Goal: Task Accomplishment & Management: Use online tool/utility

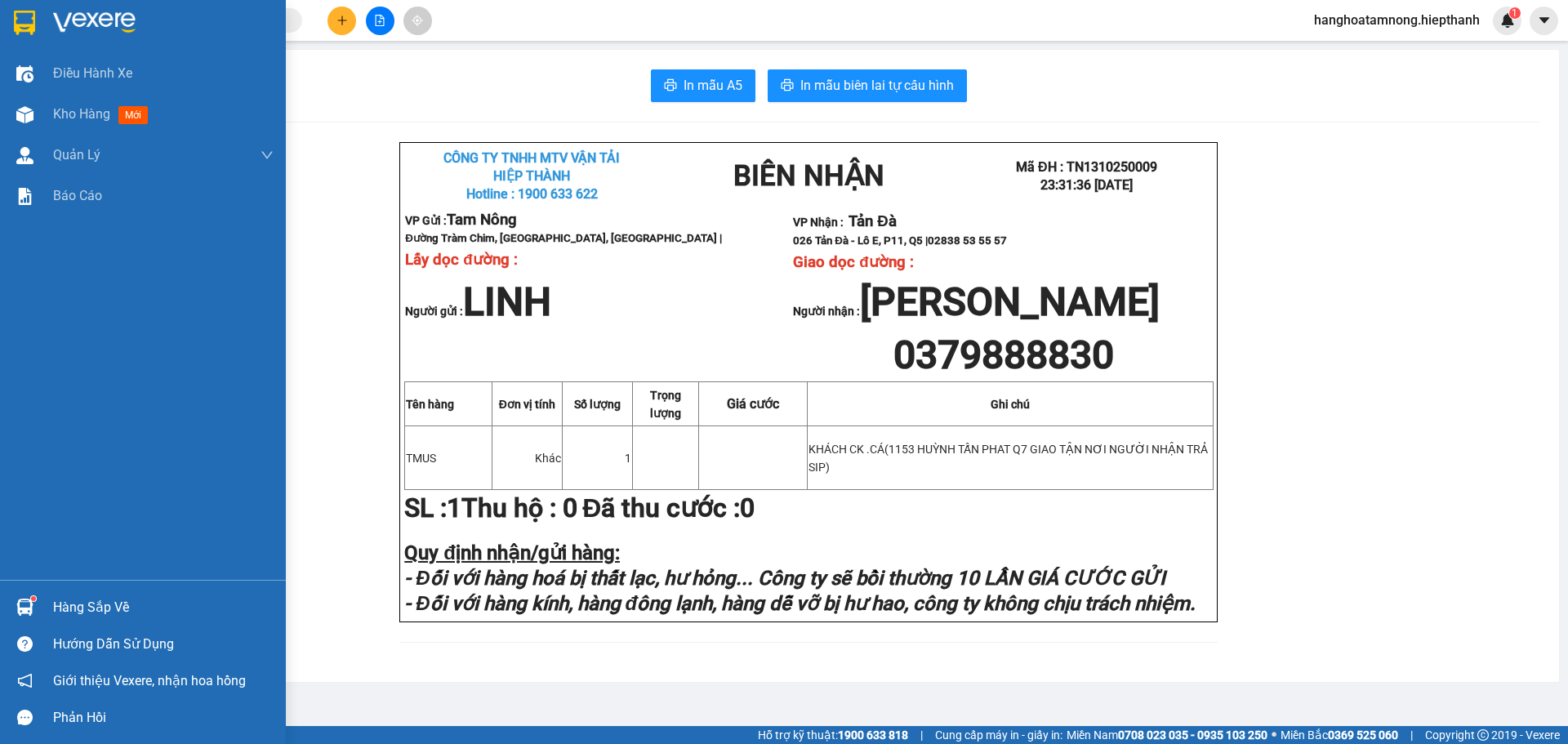
click at [60, 22] on img at bounding box center [95, 23] width 82 height 25
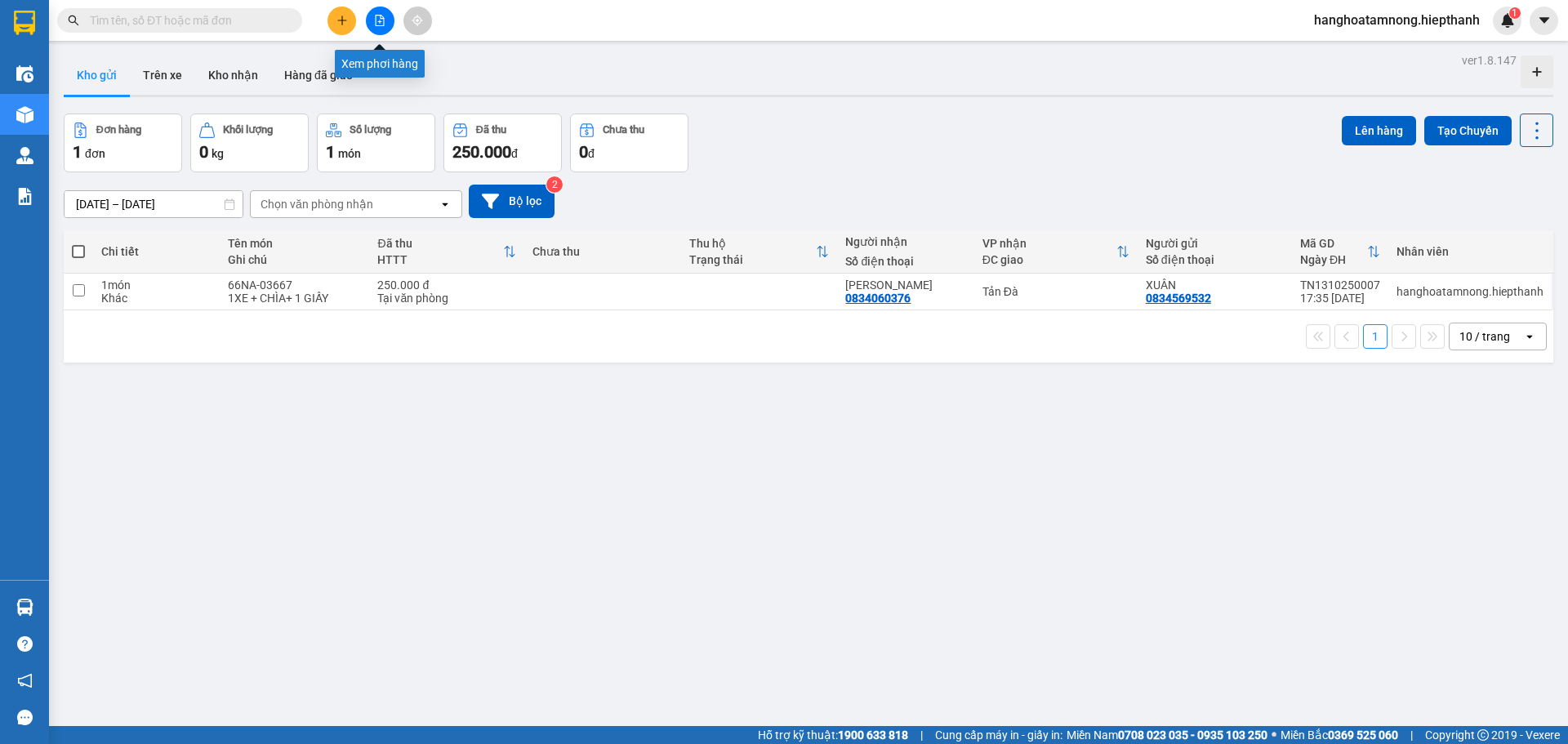
click at [380, 21] on icon "file-add" at bounding box center [380, 20] width 9 height 11
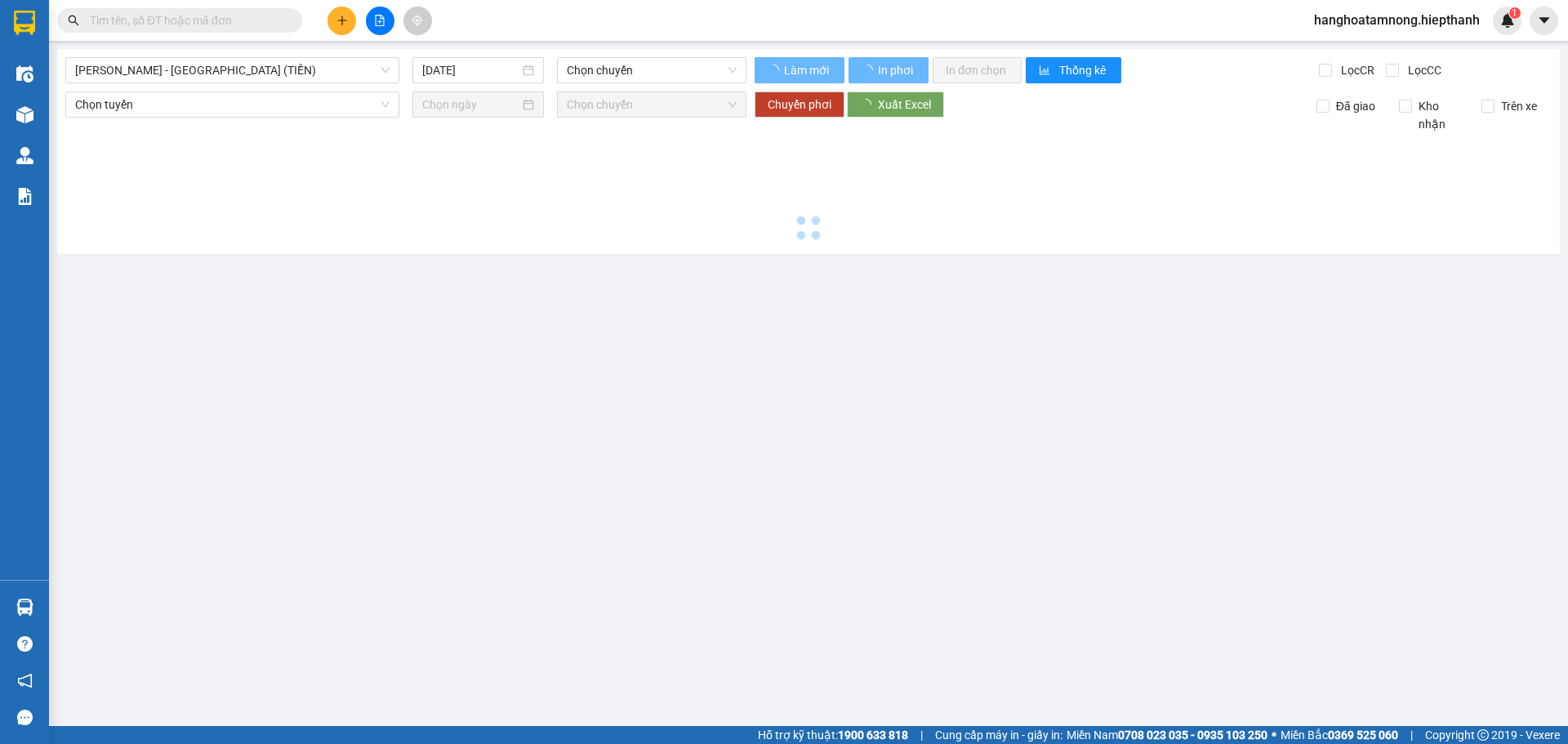
type input "14/10/2025"
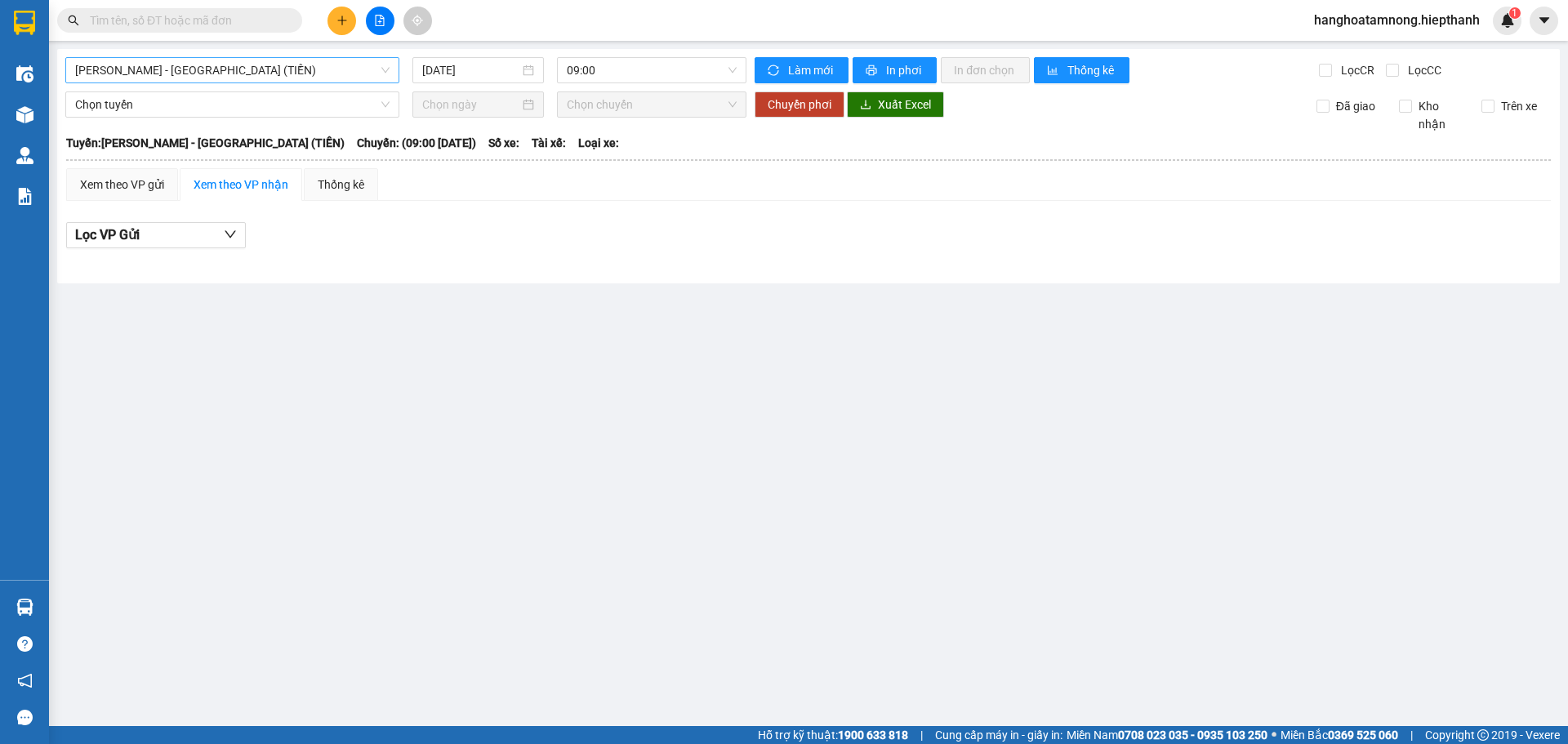
click at [270, 67] on span "Hồ Chí Minh - Tân Châu (TIỀN)" at bounding box center [232, 70] width 315 height 25
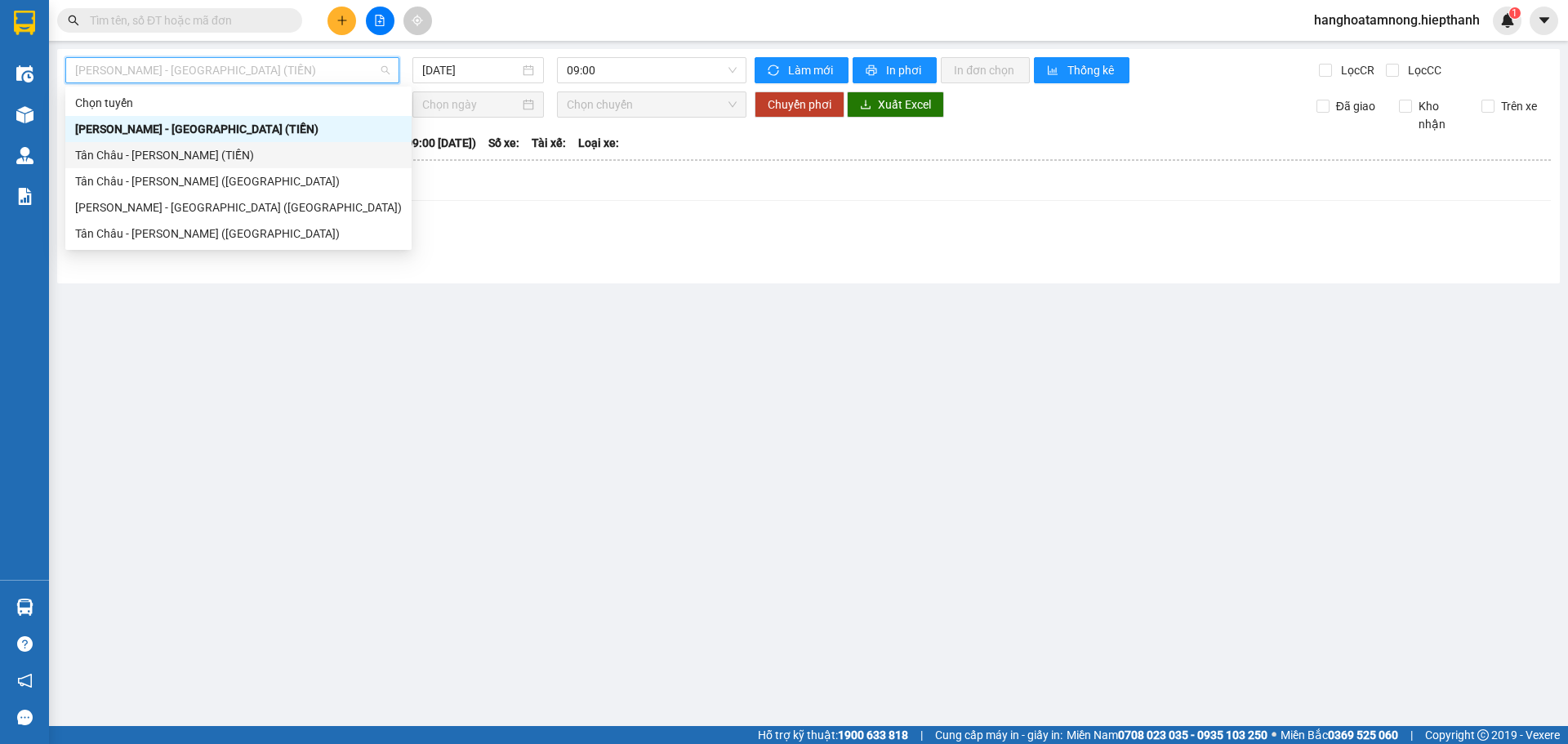
click at [162, 159] on div "Tân Châu - Hồ Chí Minh (TIỀN)" at bounding box center [238, 155] width 327 height 18
type input "14/10/2025"
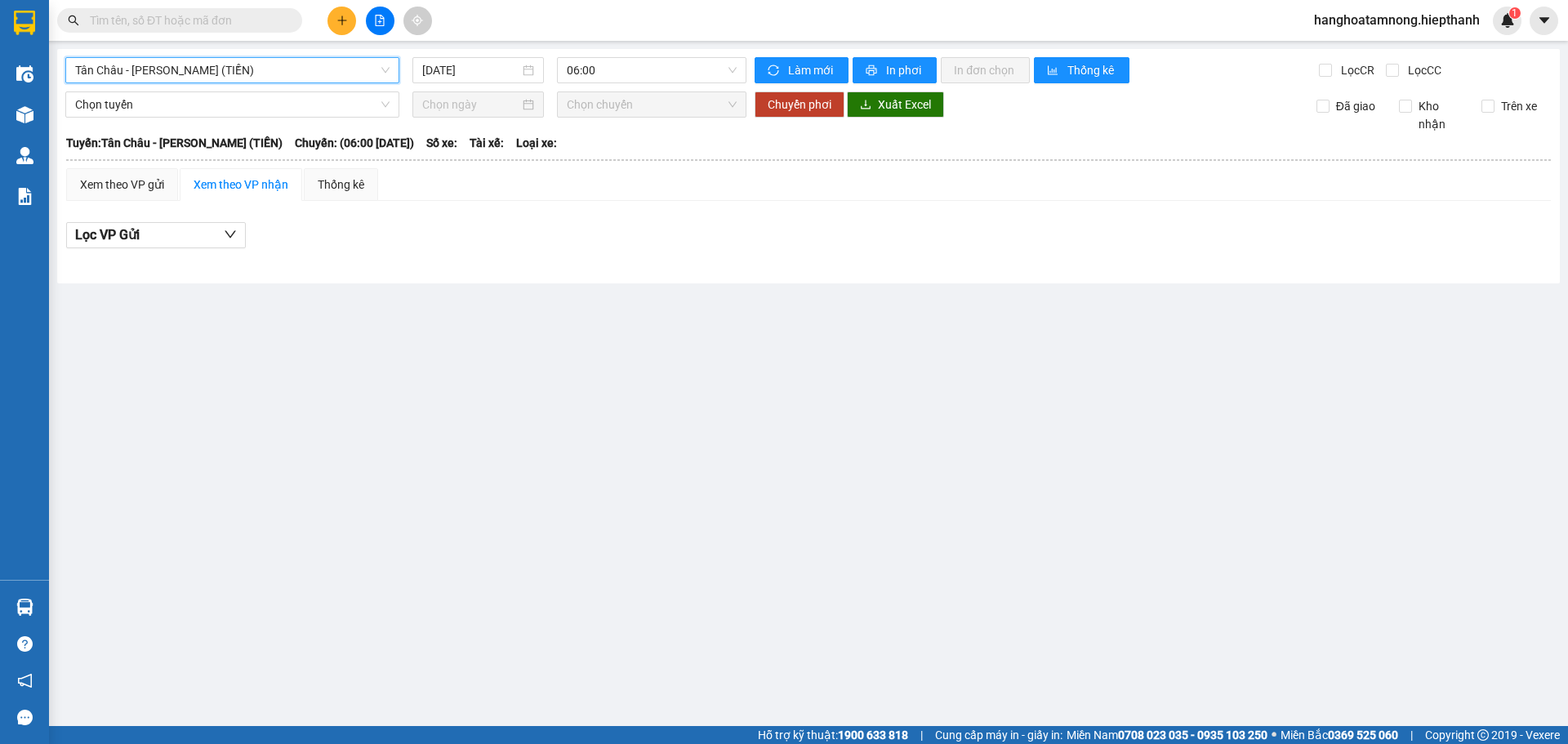
click at [191, 74] on span "Tân Châu - Hồ Chí Minh (TIỀN)" at bounding box center [232, 70] width 315 height 25
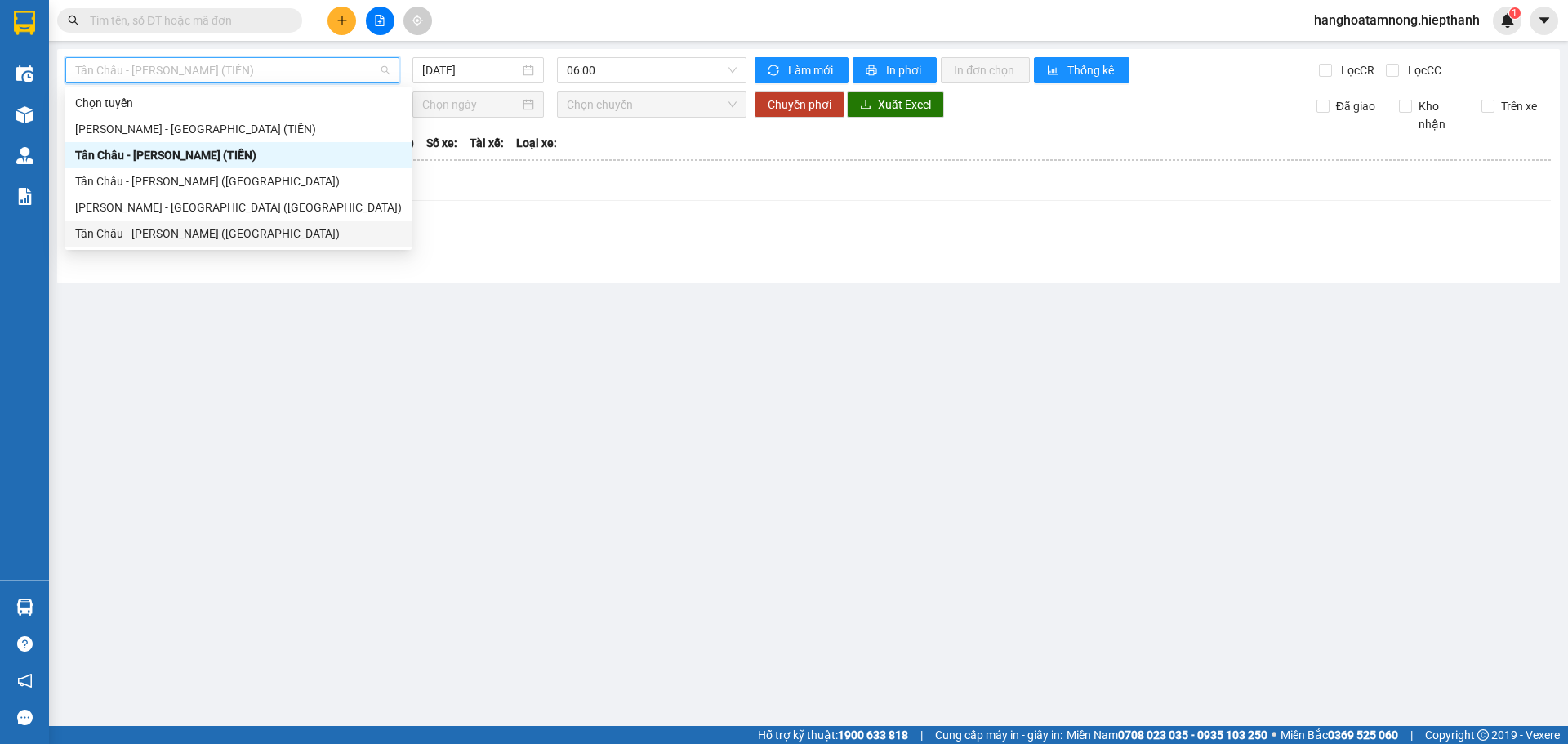
click at [138, 230] on div "Tân Châu - Hồ Chí Minh (Giường)" at bounding box center [238, 233] width 327 height 18
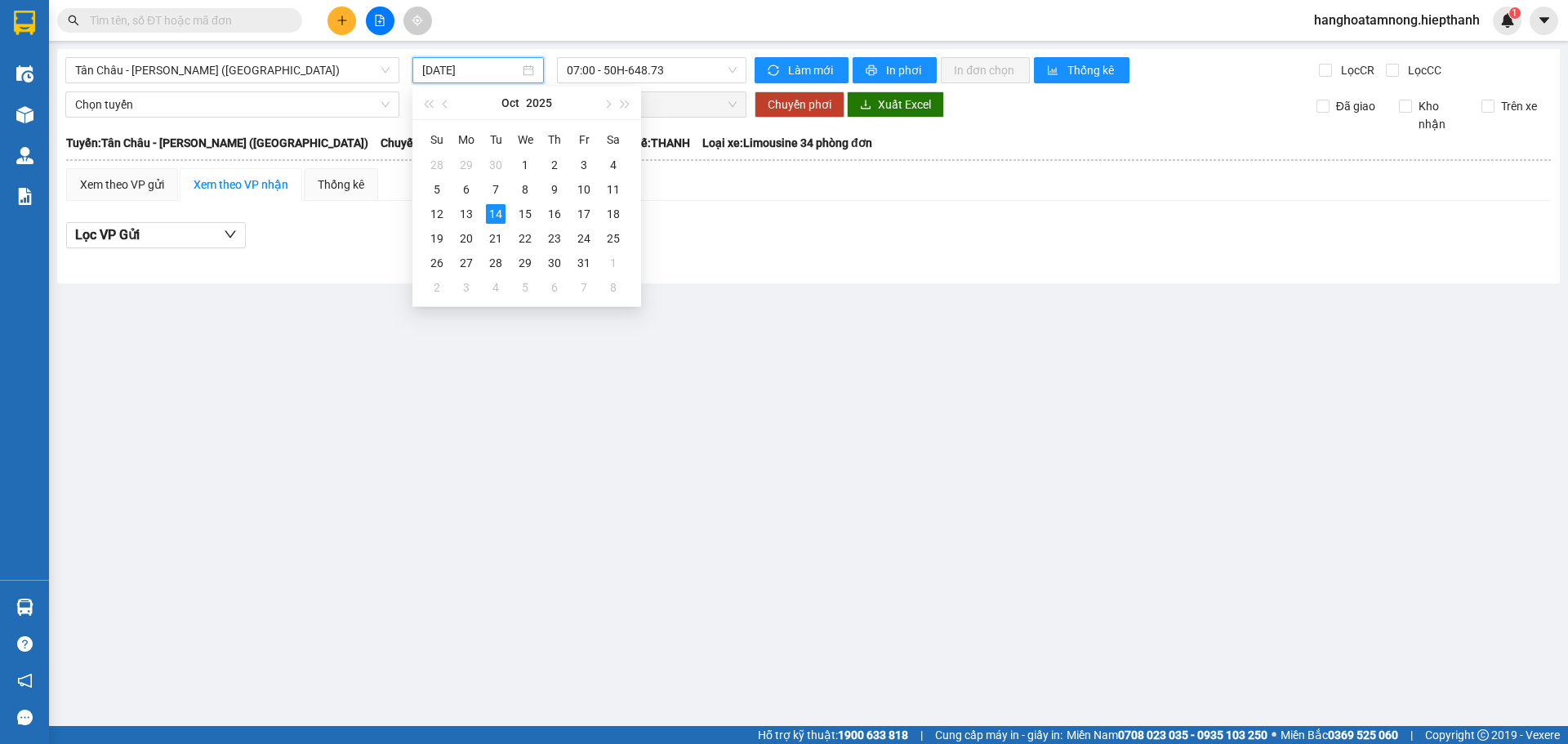
click at [518, 67] on input "14/10/2025" at bounding box center [471, 70] width 97 height 18
click at [470, 210] on div "13" at bounding box center [466, 214] width 19 height 19
type input "13/10/2025"
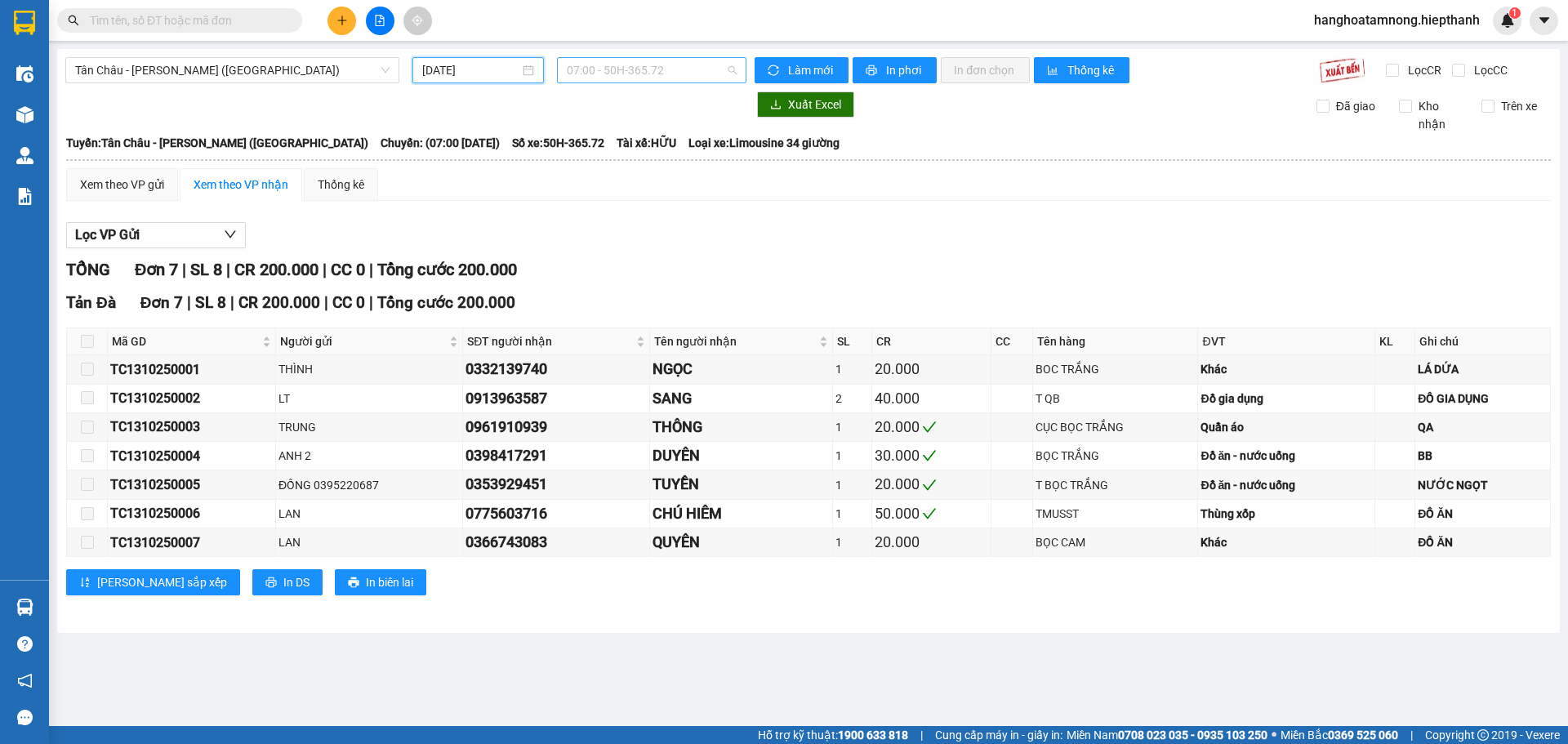
click at [611, 67] on span "07:00 - 50H-365.72" at bounding box center [652, 70] width 170 height 25
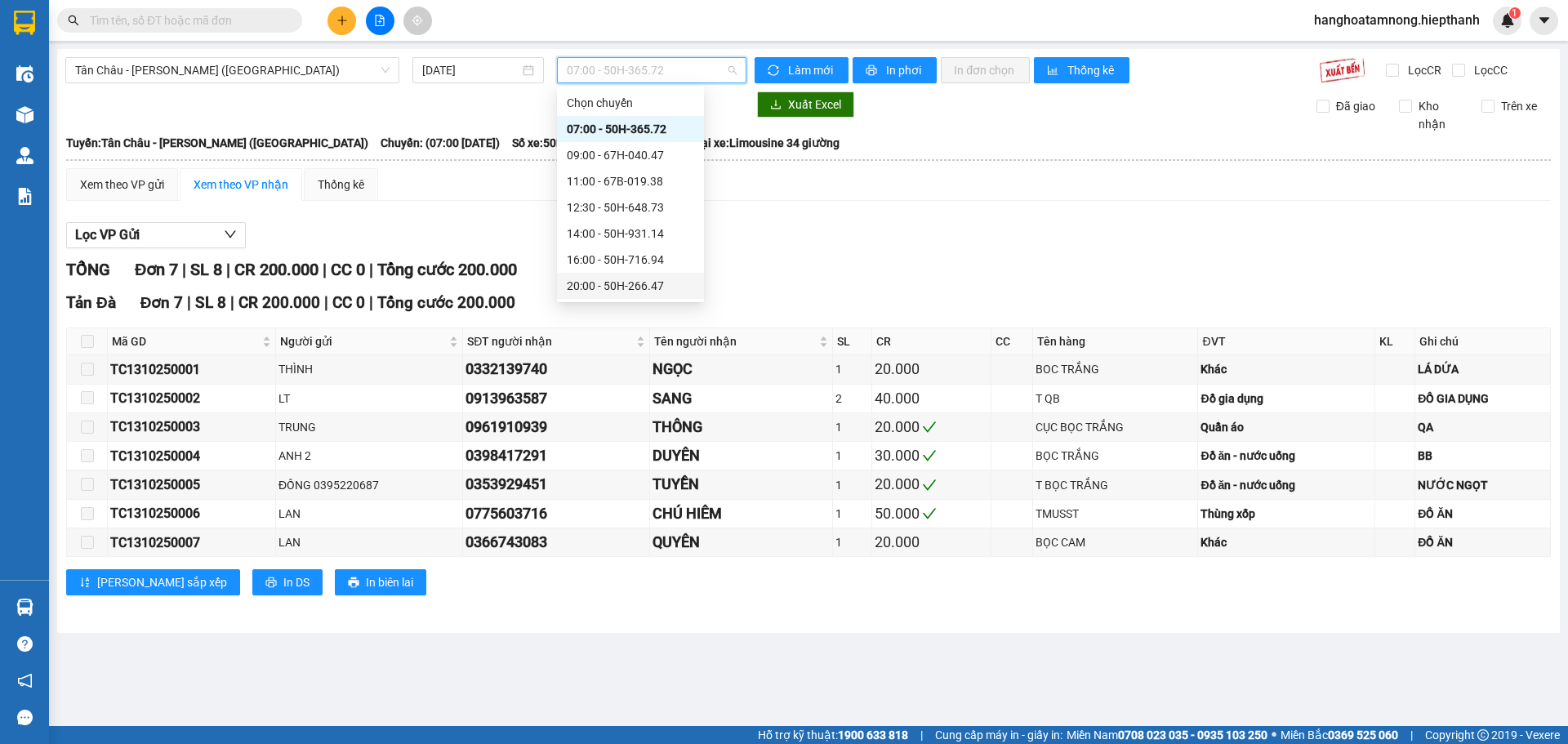
scroll to position [104, 0]
click at [580, 211] on div "22:00 - 50H-151.59" at bounding box center [630, 207] width 127 height 18
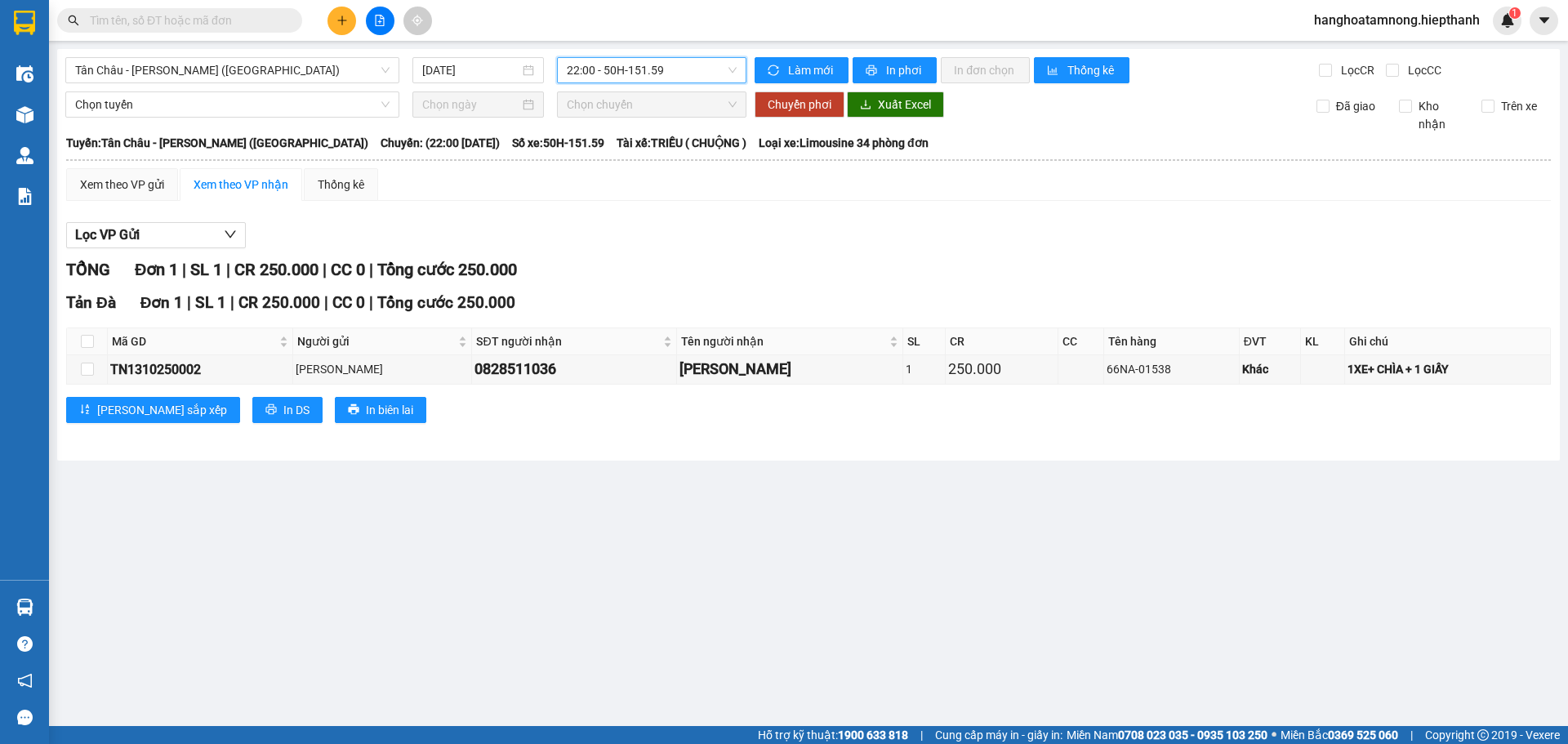
click at [617, 65] on span "22:00 - 50H-151.59" at bounding box center [652, 70] width 170 height 25
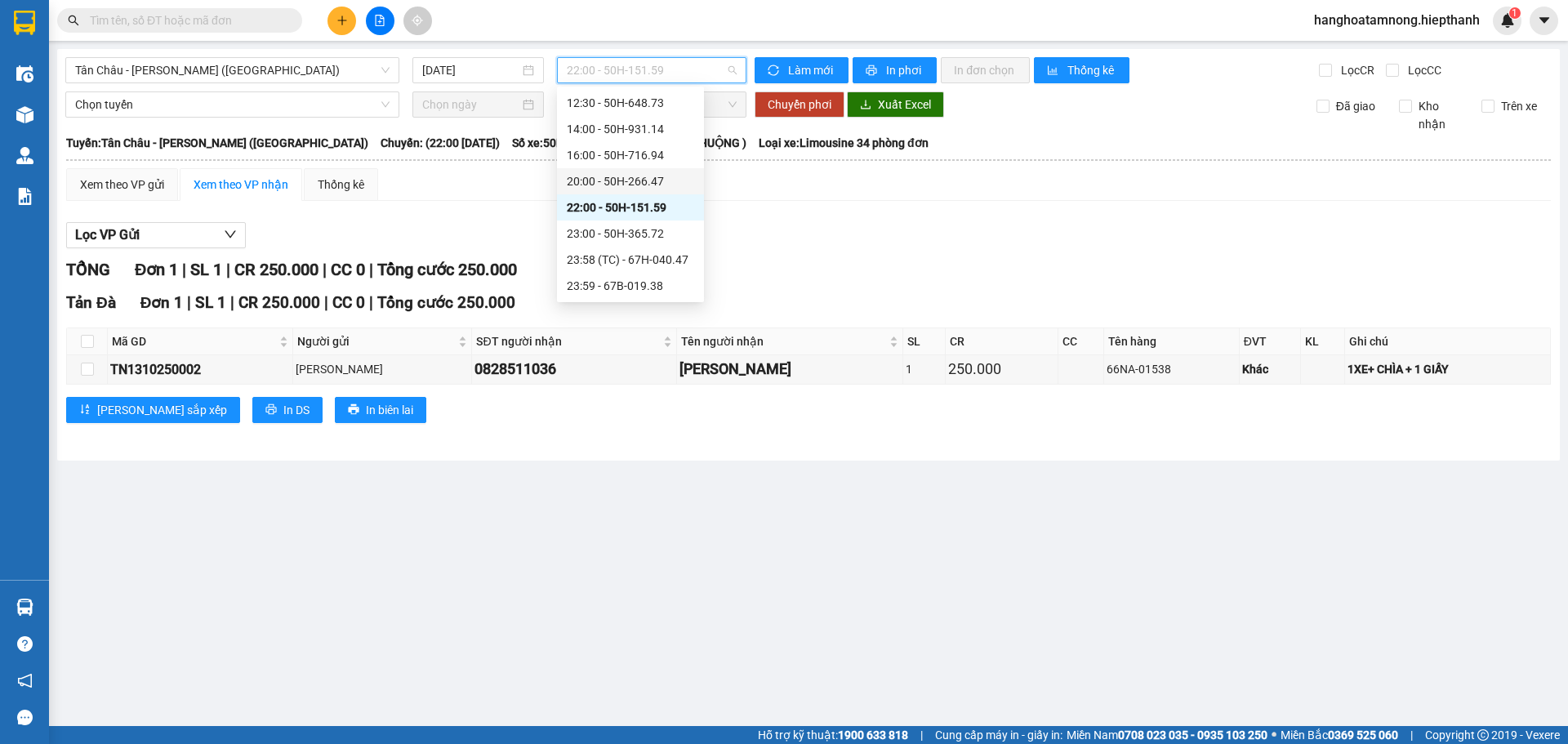
click at [592, 174] on div "20:00 - 50H-266.47" at bounding box center [630, 181] width 127 height 18
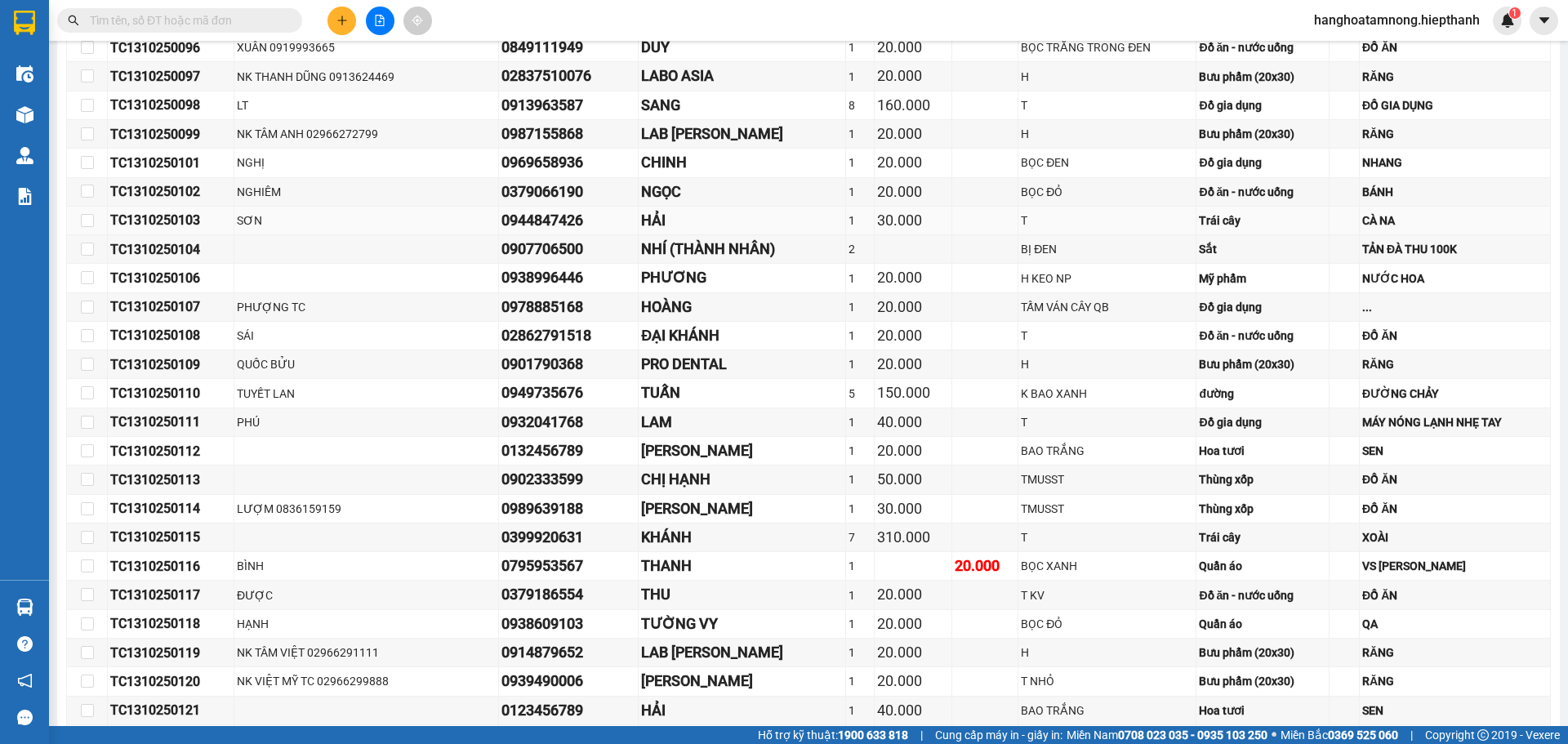
scroll to position [895, 0]
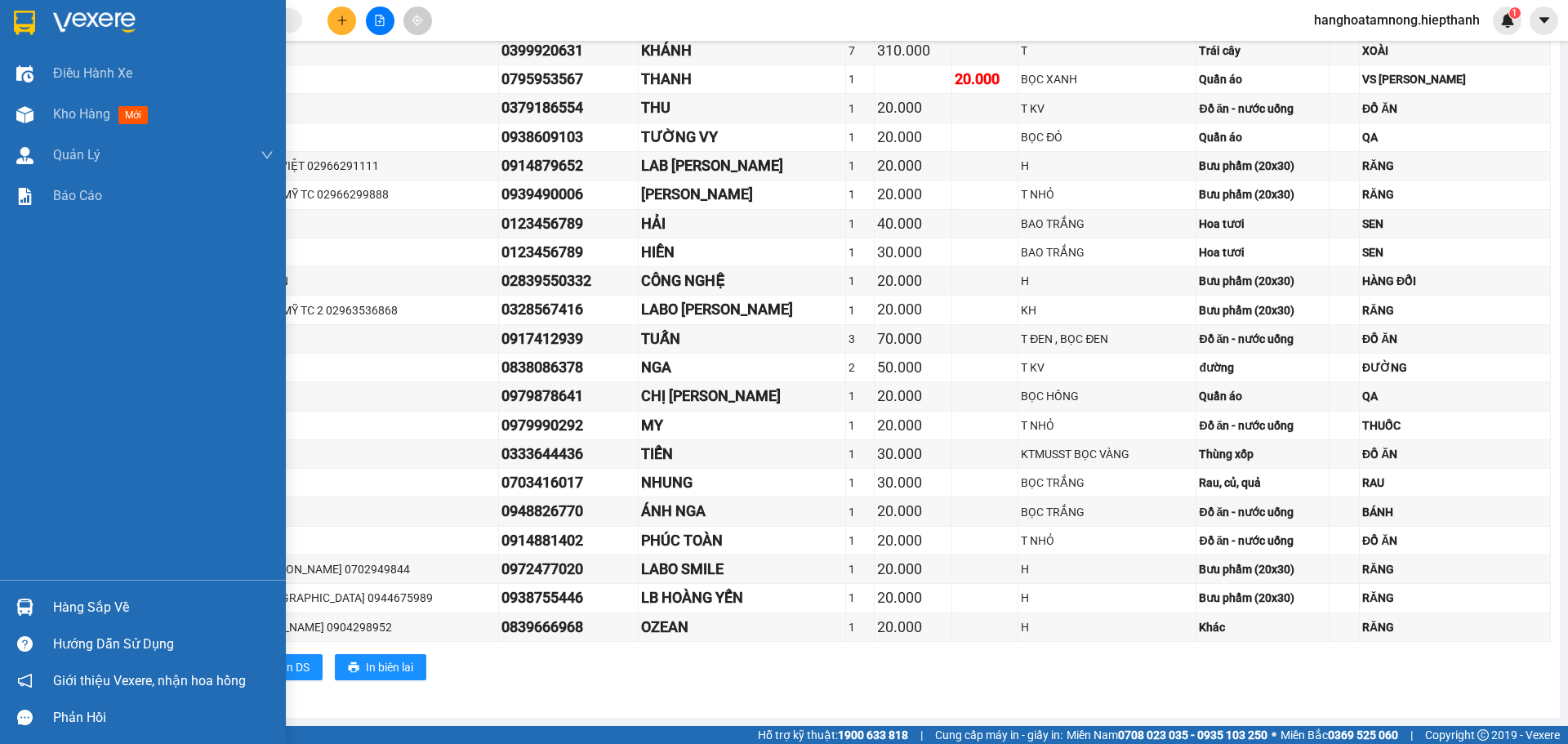
click at [59, 18] on img at bounding box center [95, 23] width 82 height 25
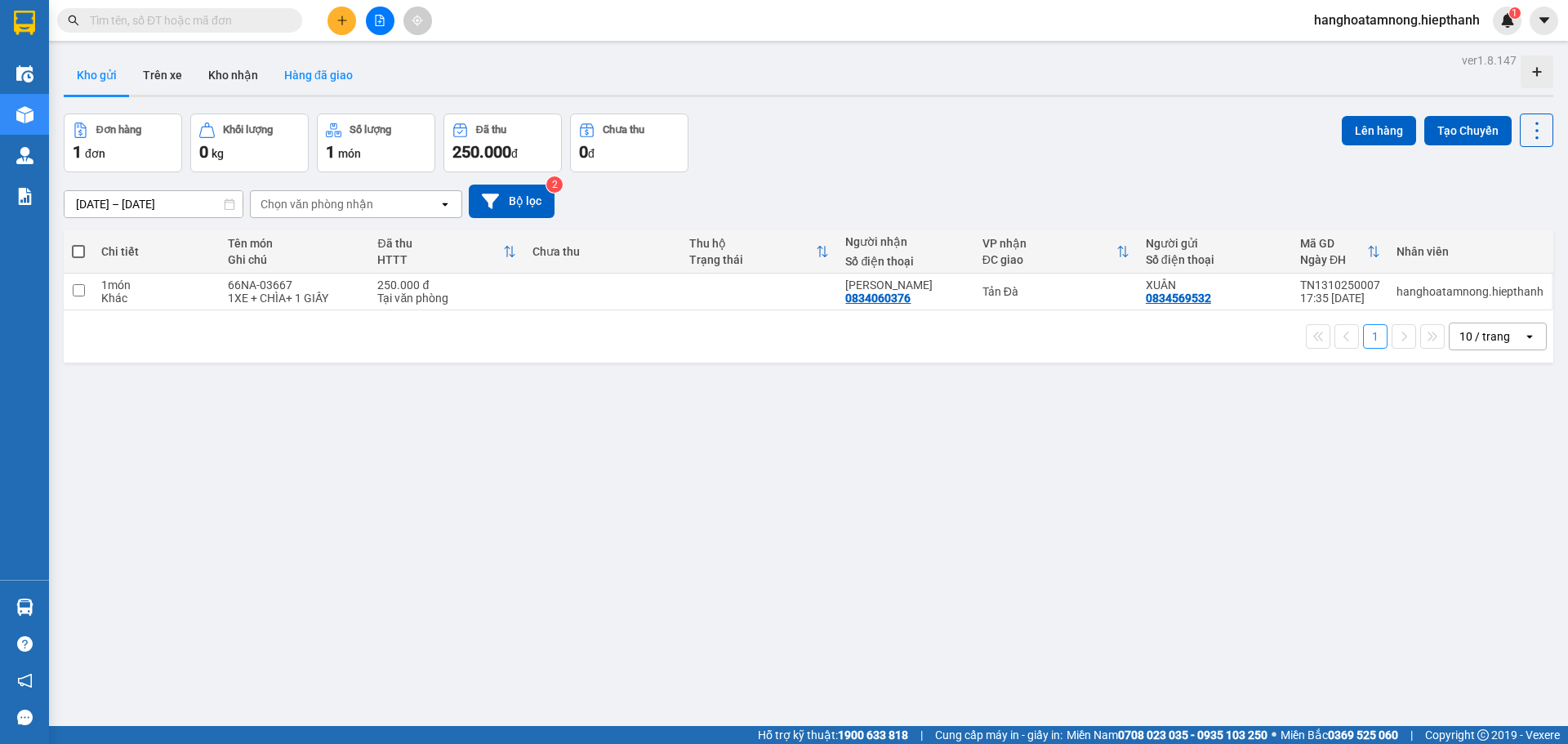
click at [353, 77] on button "Hàng đã giao" at bounding box center [318, 74] width 95 height 39
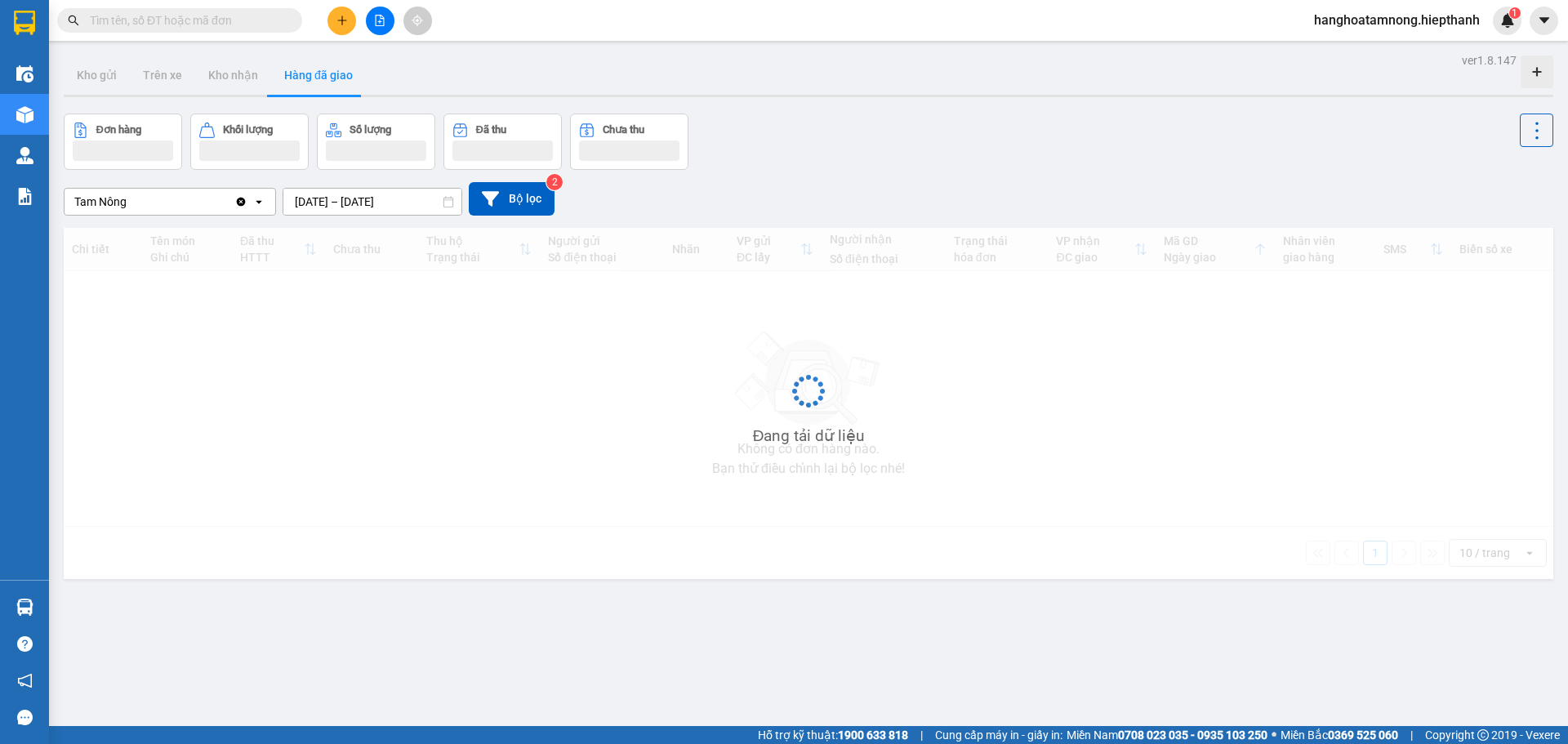
click at [380, 201] on input "12/10/2025 – 14/10/2025" at bounding box center [372, 202] width 178 height 26
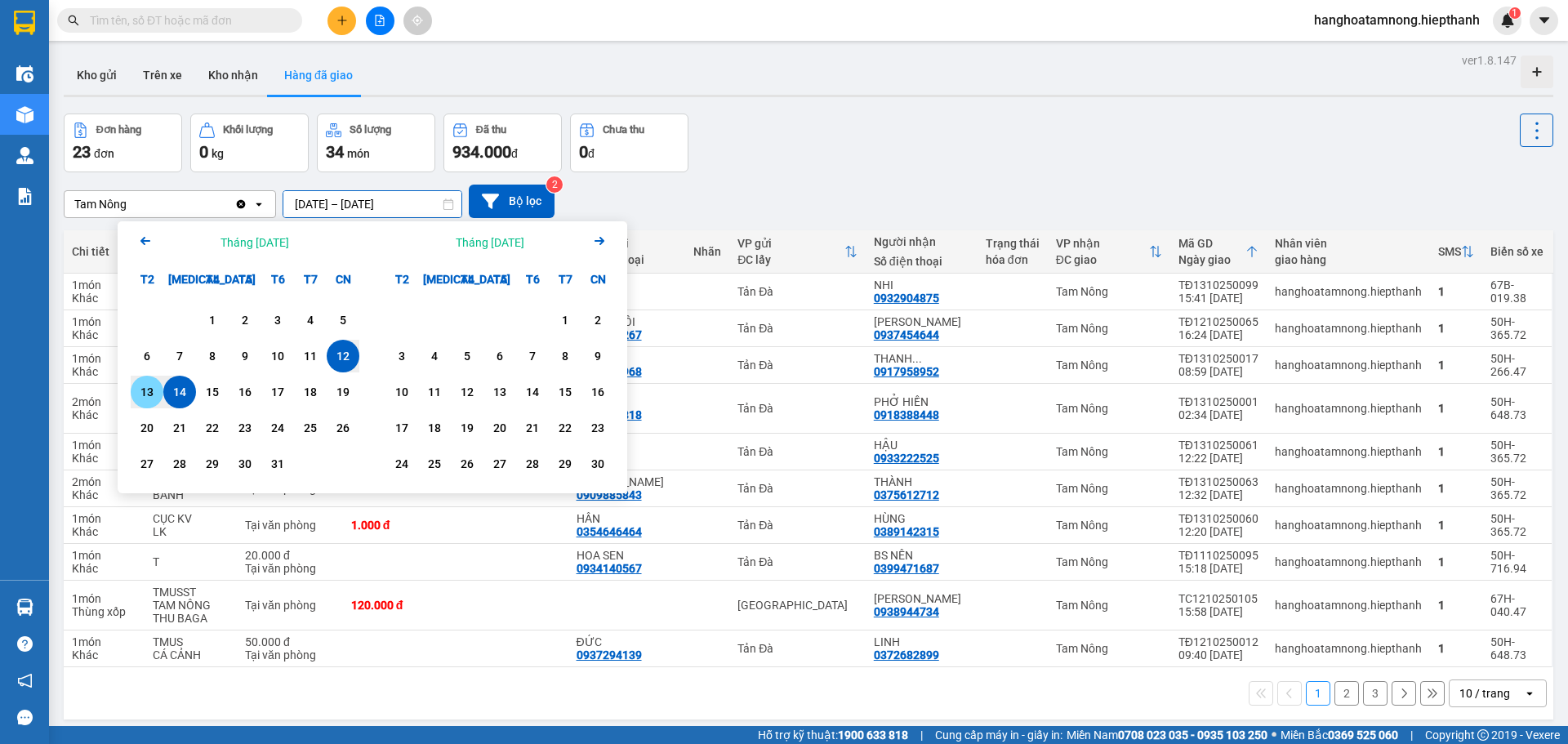
click at [154, 399] on div "13" at bounding box center [147, 392] width 23 height 19
type input "13/10/2025 – 13/10/2025"
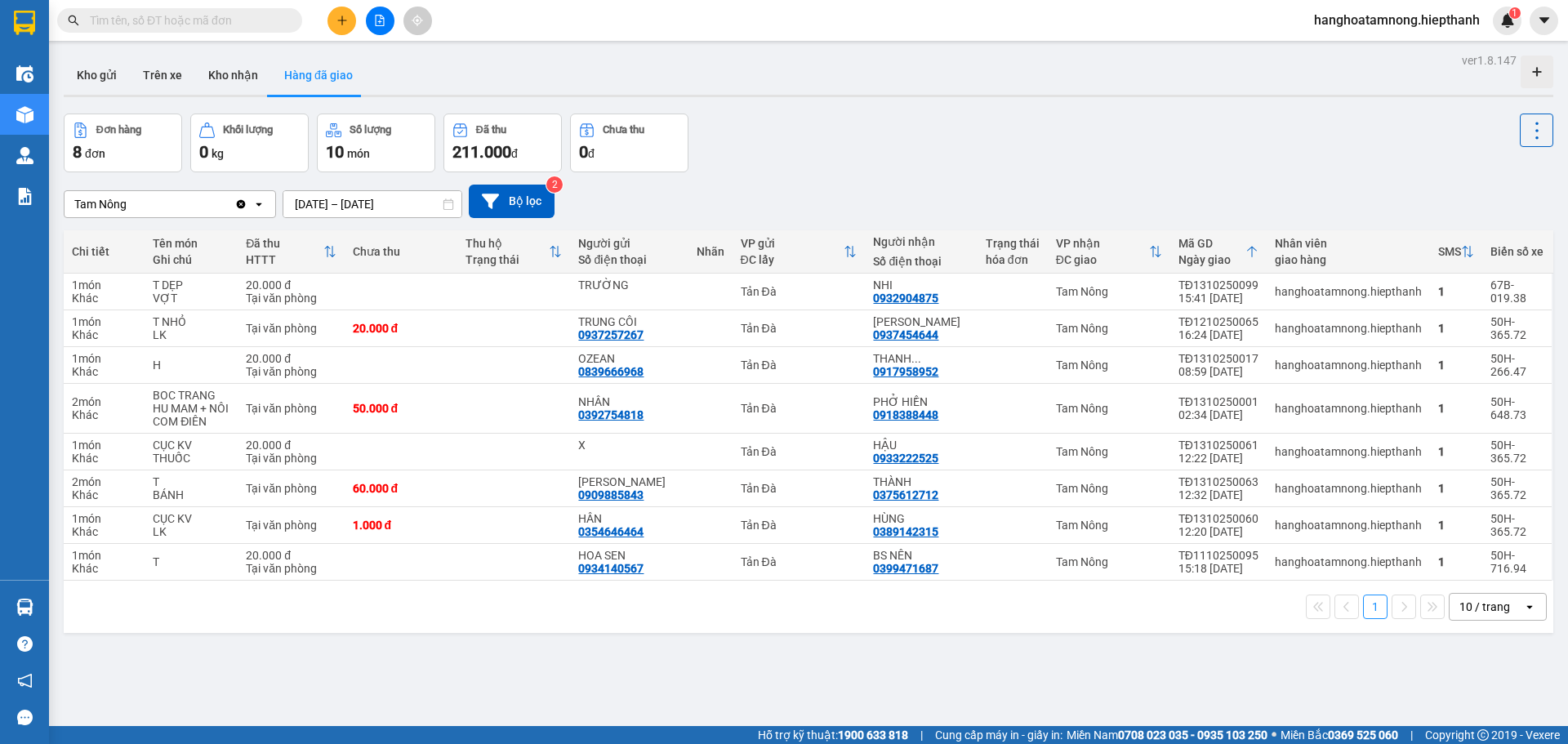
click at [382, 19] on icon "file-add" at bounding box center [380, 20] width 11 height 11
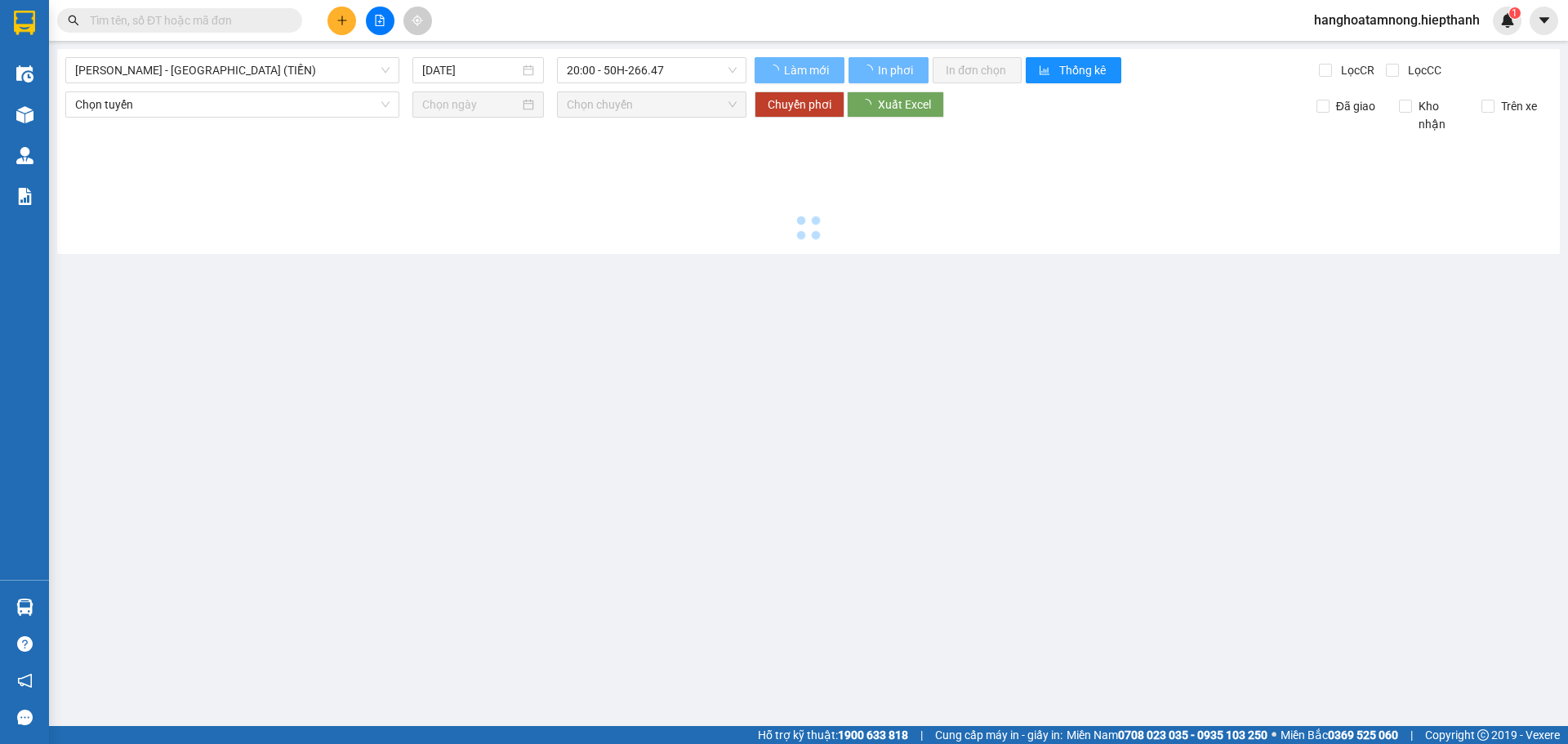
type input "14/10/2025"
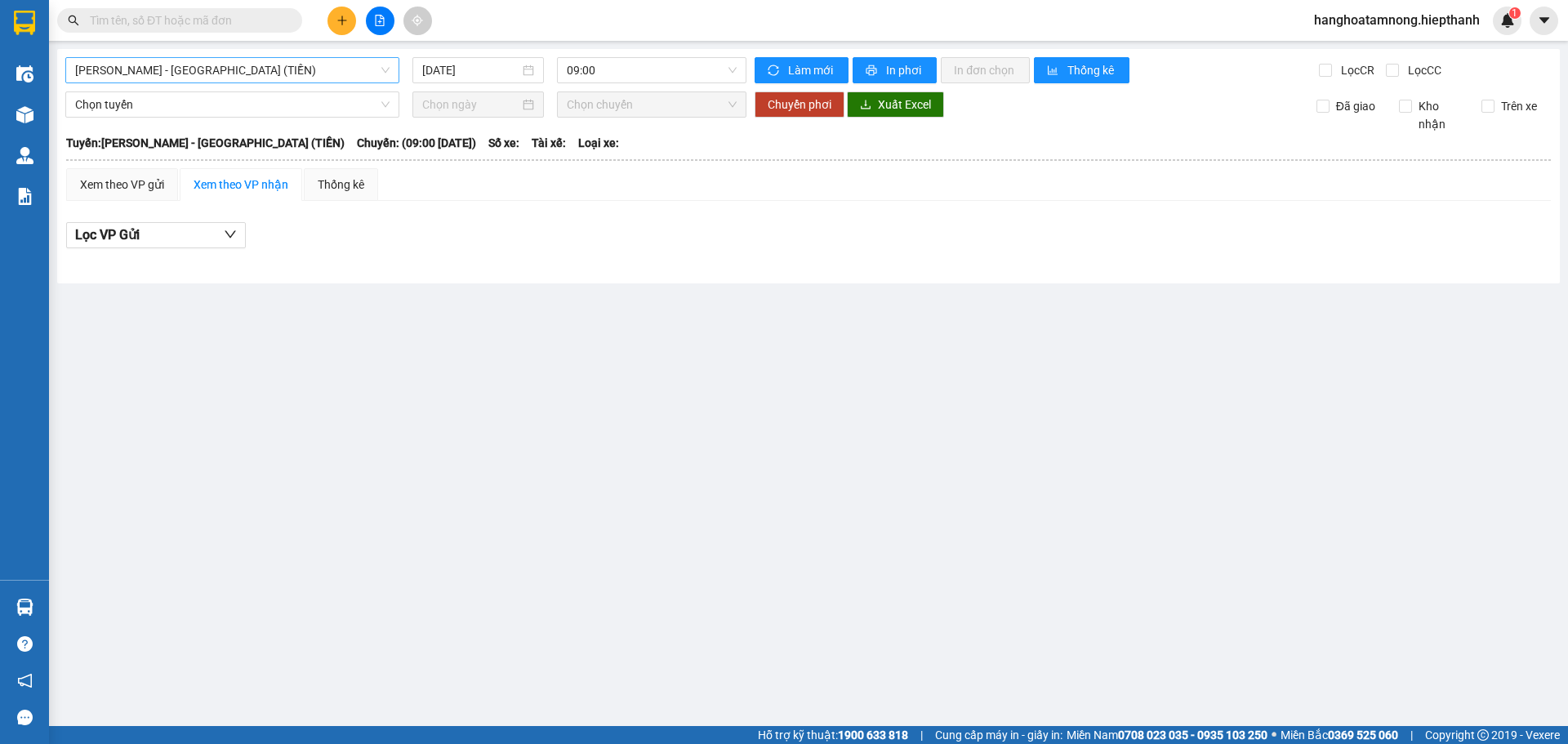
click at [238, 60] on span "Hồ Chí Minh - Tân Châu (TIỀN)" at bounding box center [232, 70] width 315 height 25
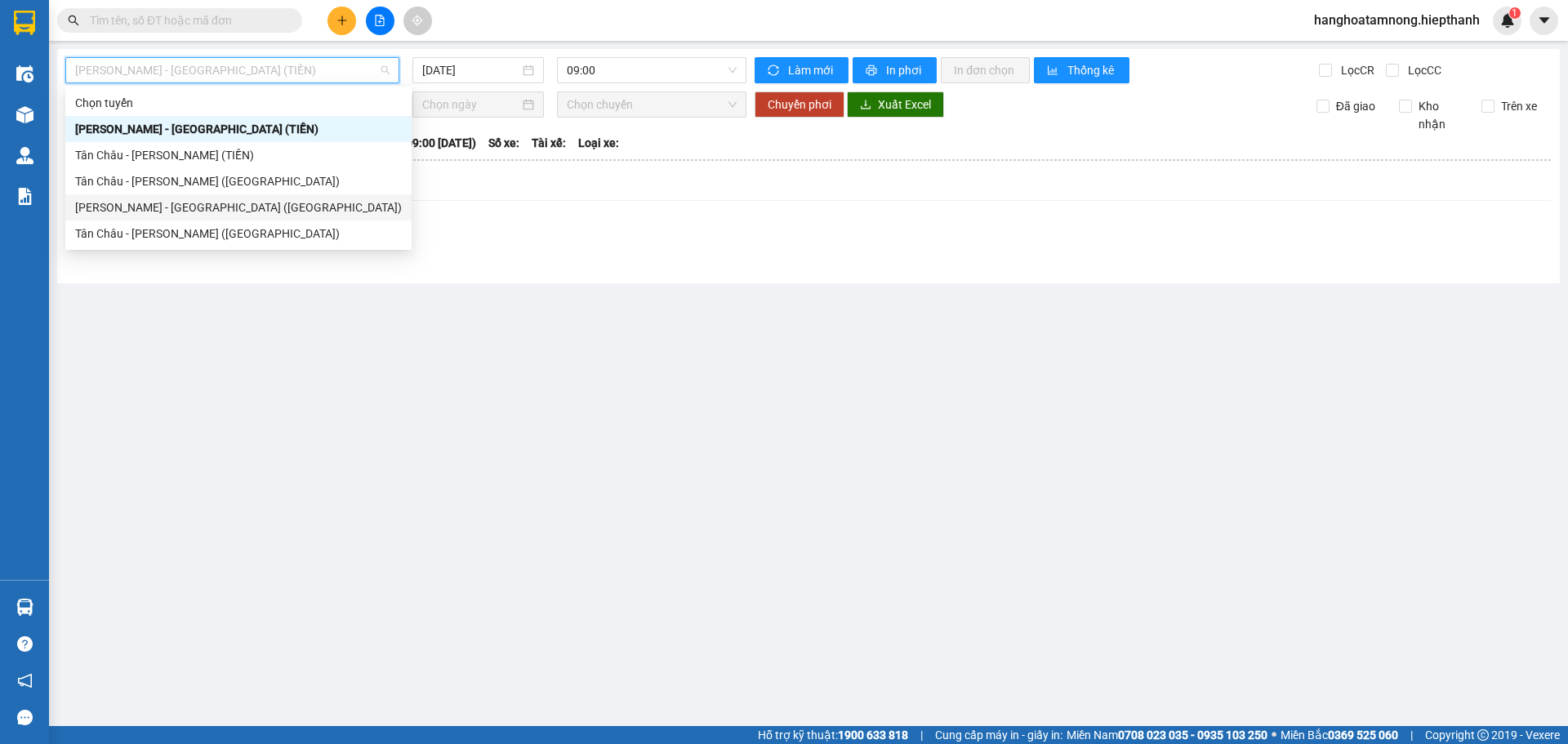
click at [109, 210] on div "Hồ Chí Minh - Tân Châu (Giường)" at bounding box center [238, 207] width 327 height 18
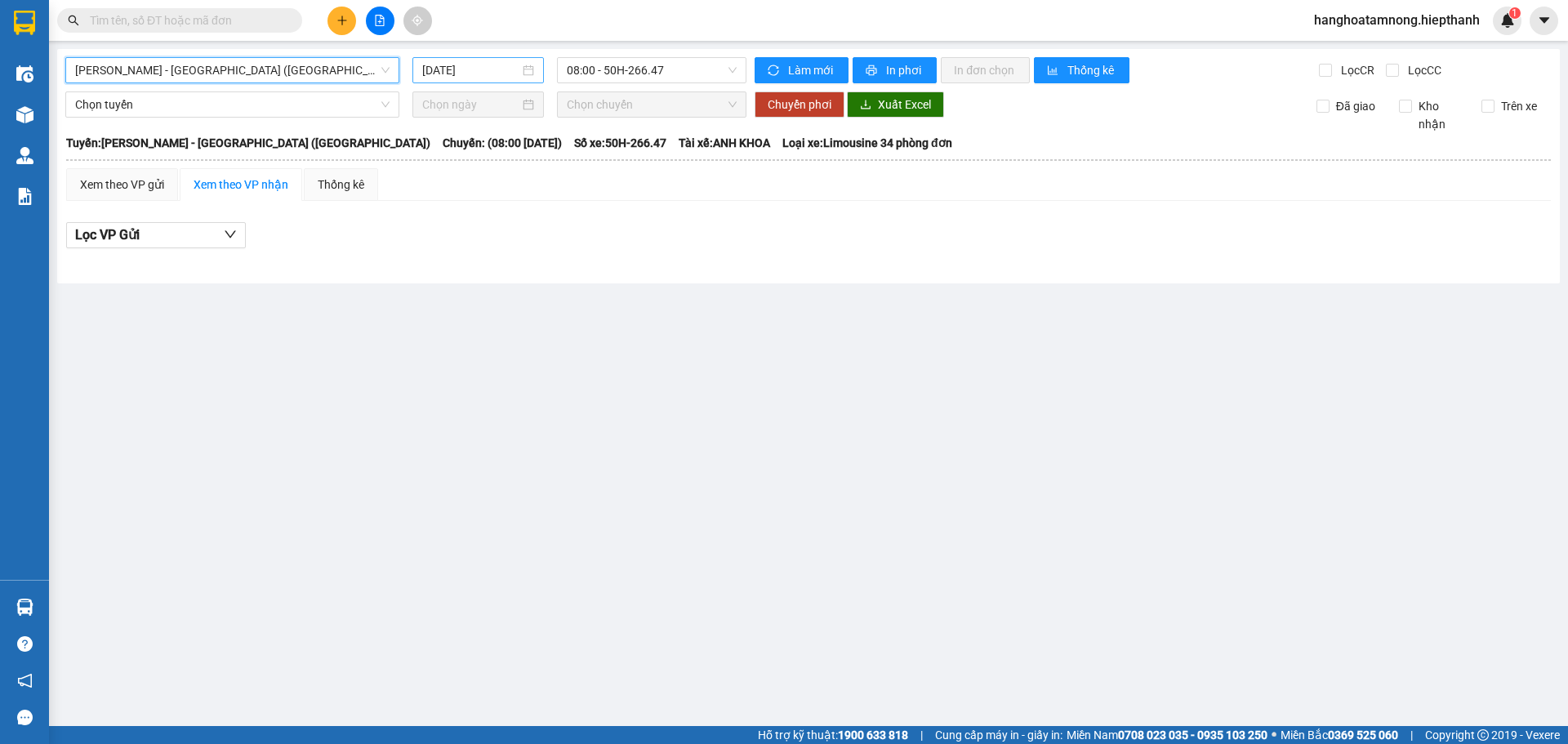
click at [500, 67] on input "14/10/2025" at bounding box center [471, 70] width 97 height 18
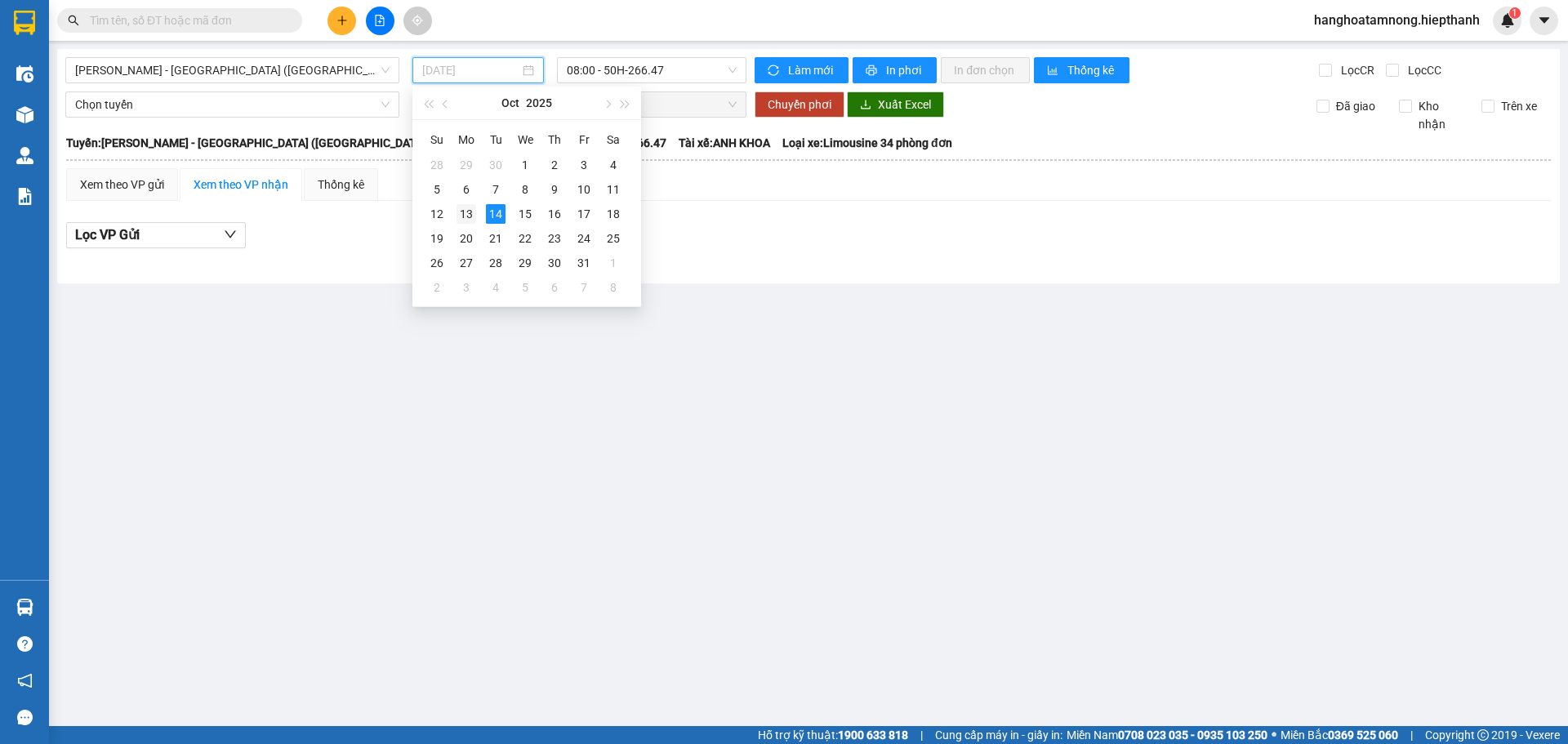
click at [470, 209] on div "13" at bounding box center [466, 214] width 19 height 19
type input "13/10/2025"
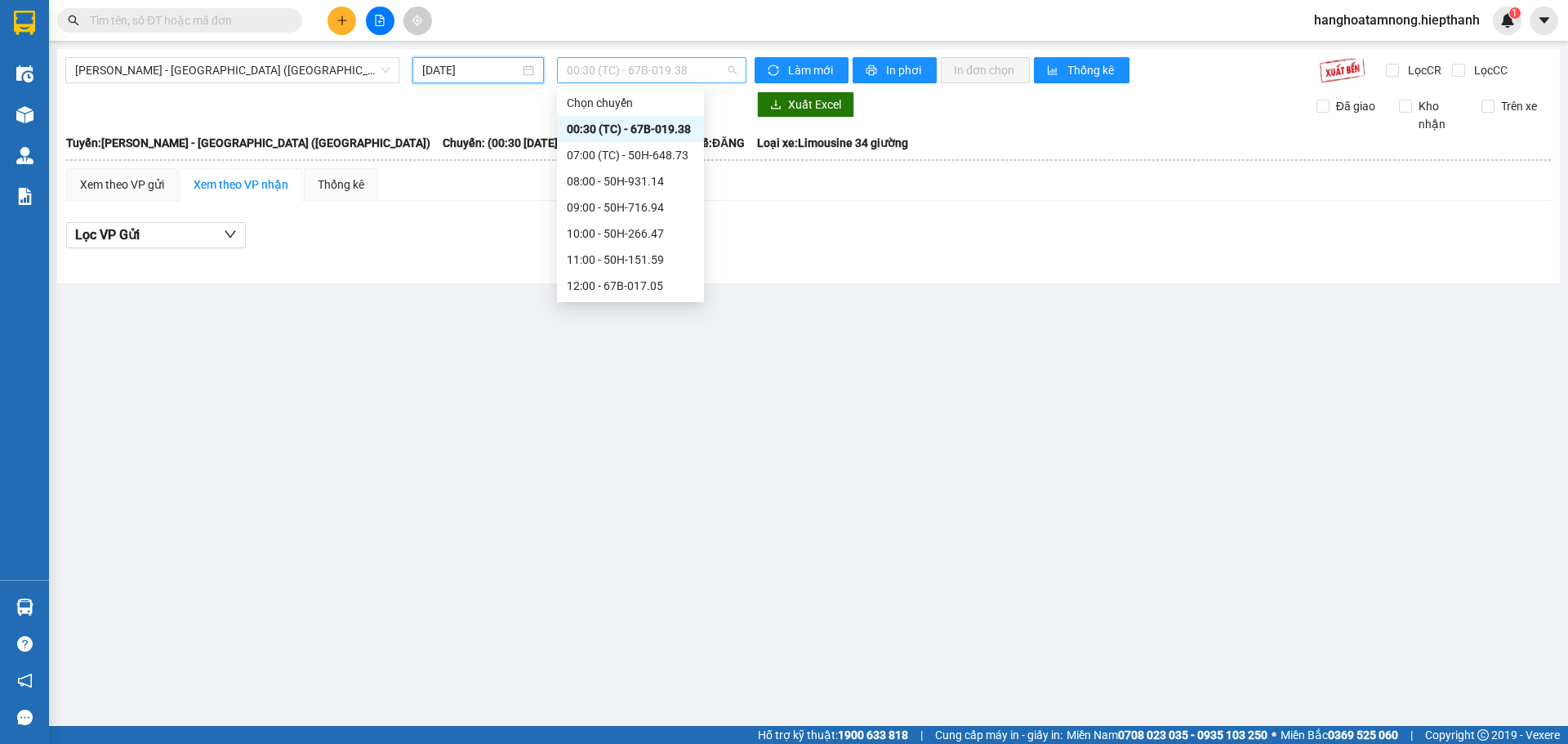
click at [599, 78] on span "00:30 (TC) - 67B-019.38" at bounding box center [652, 70] width 170 height 25
click at [588, 275] on div "17:00 - 67B-019.38" at bounding box center [630, 282] width 127 height 18
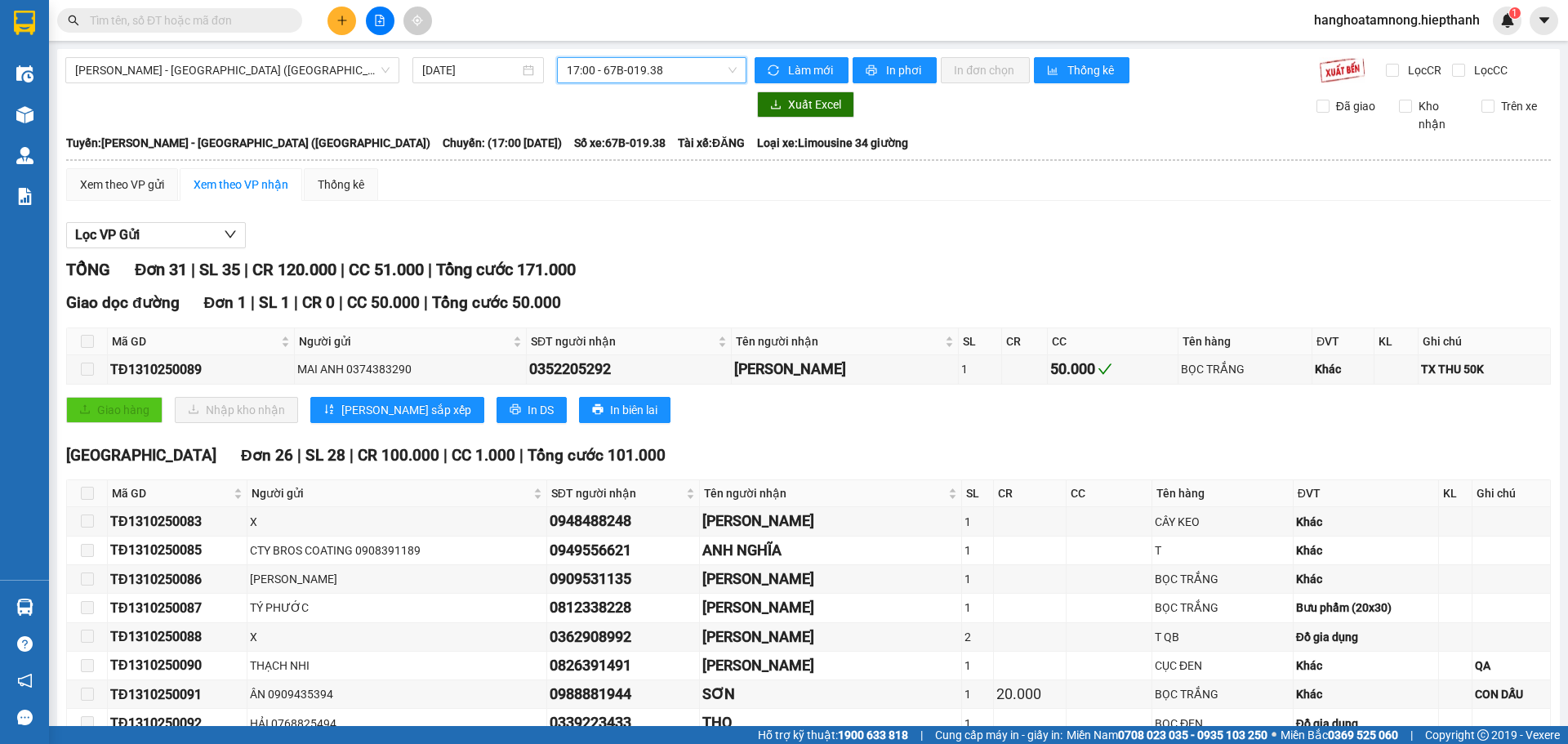
click at [589, 66] on span "17:00 - 67B-019.38" at bounding box center [652, 70] width 170 height 25
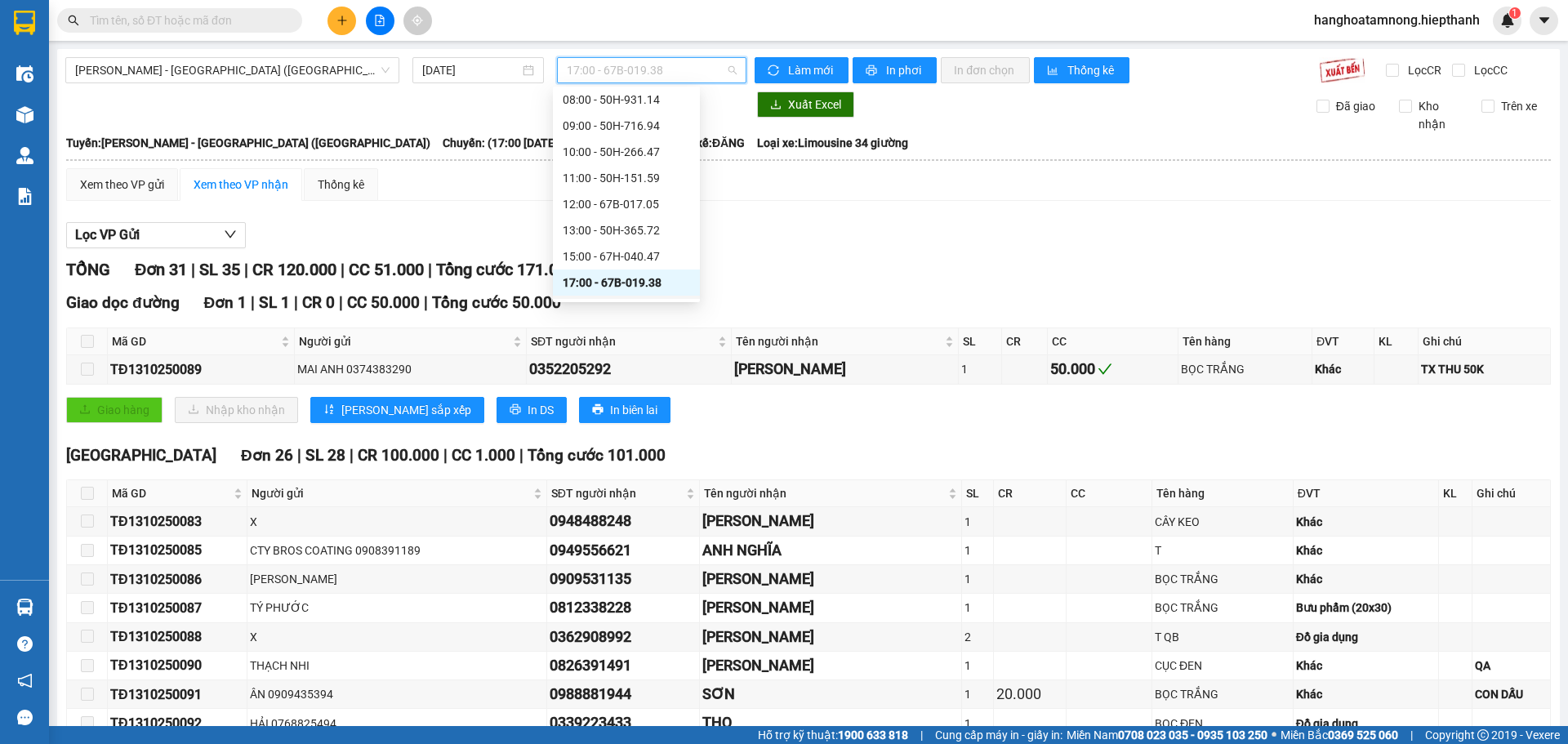
scroll to position [157, 0]
click at [581, 234] on div "19:00 - 50H-648.73" at bounding box center [626, 233] width 127 height 18
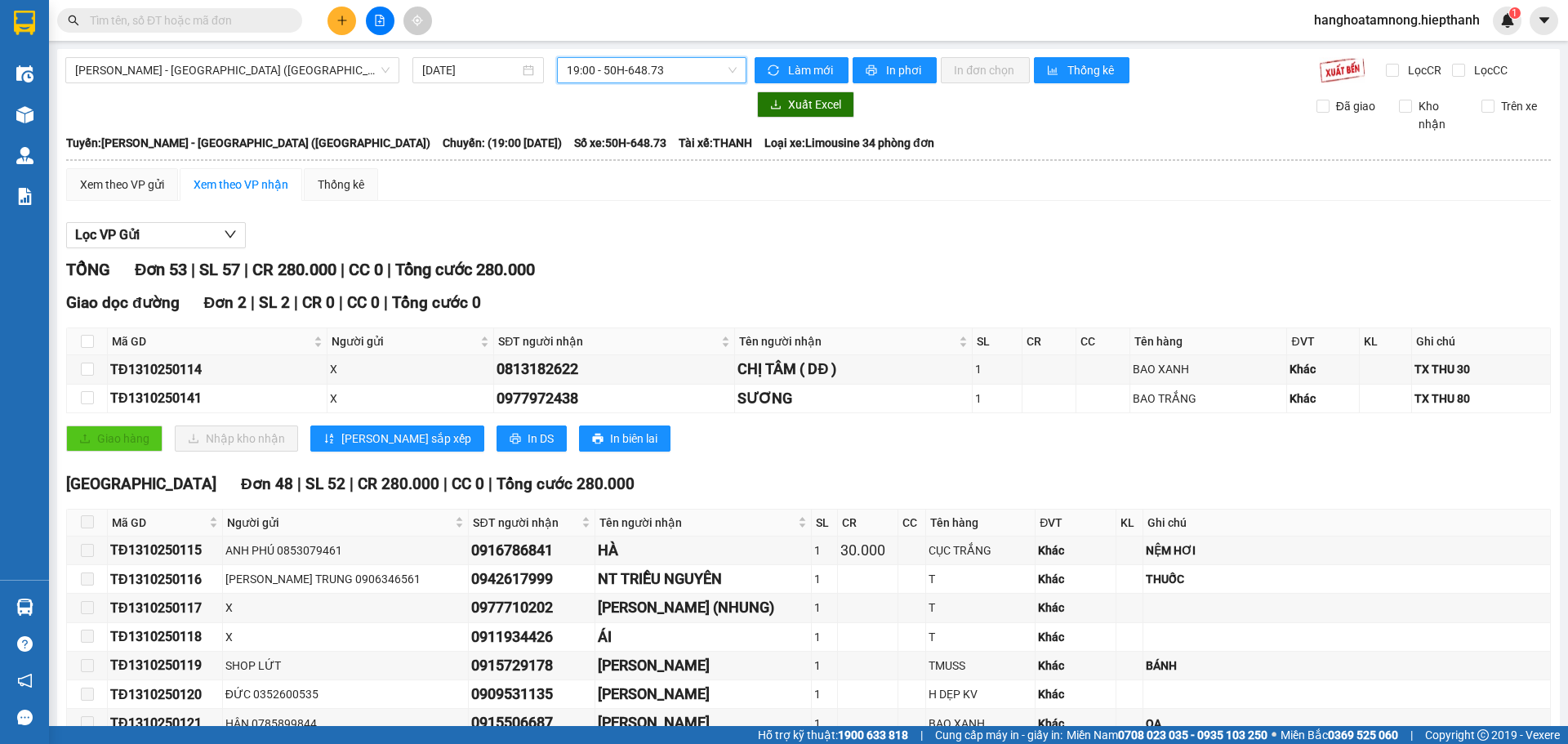
click at [609, 76] on span "19:00 - 50H-648.73" at bounding box center [652, 70] width 170 height 25
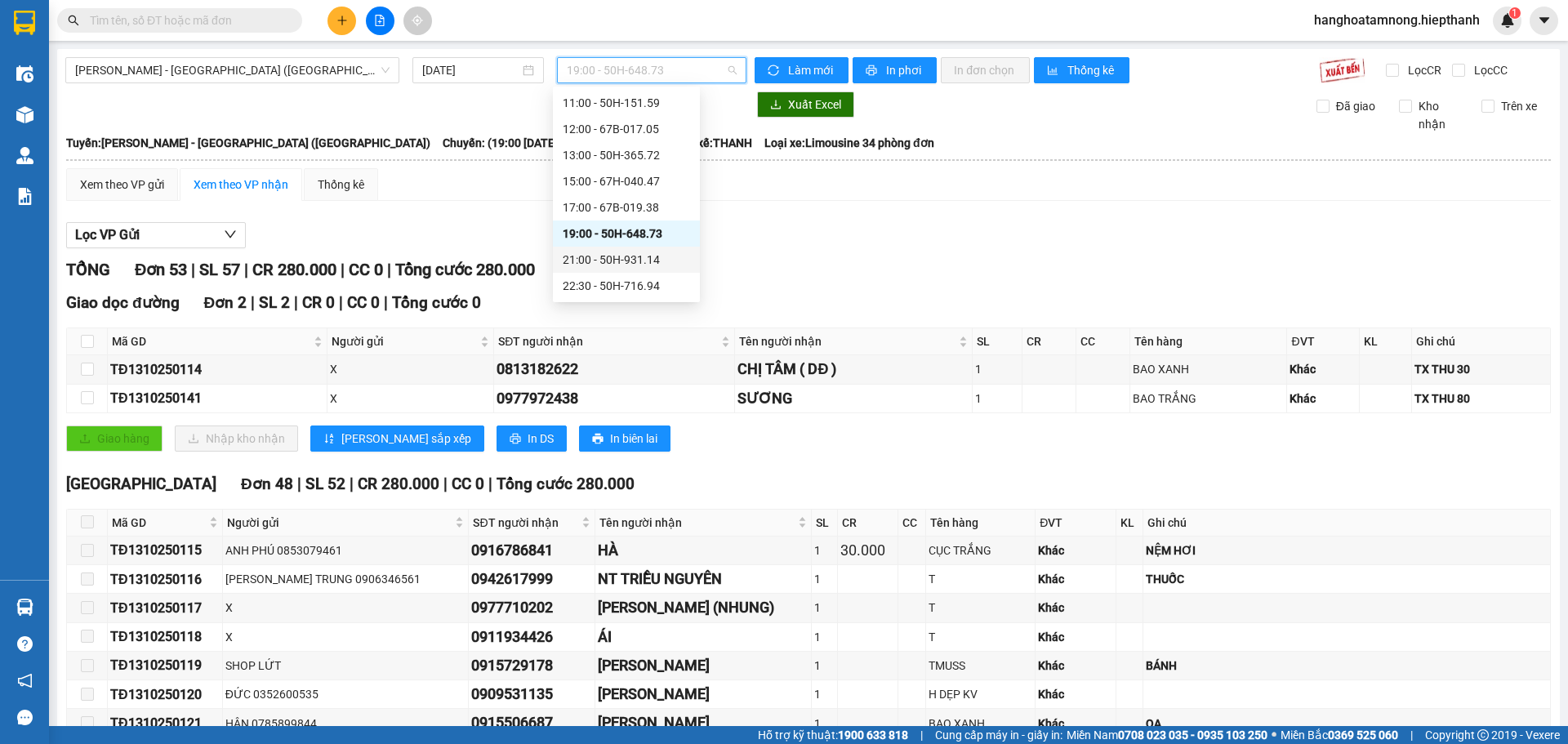
click at [564, 262] on div "21:00 - 50H-931.14" at bounding box center [626, 259] width 127 height 18
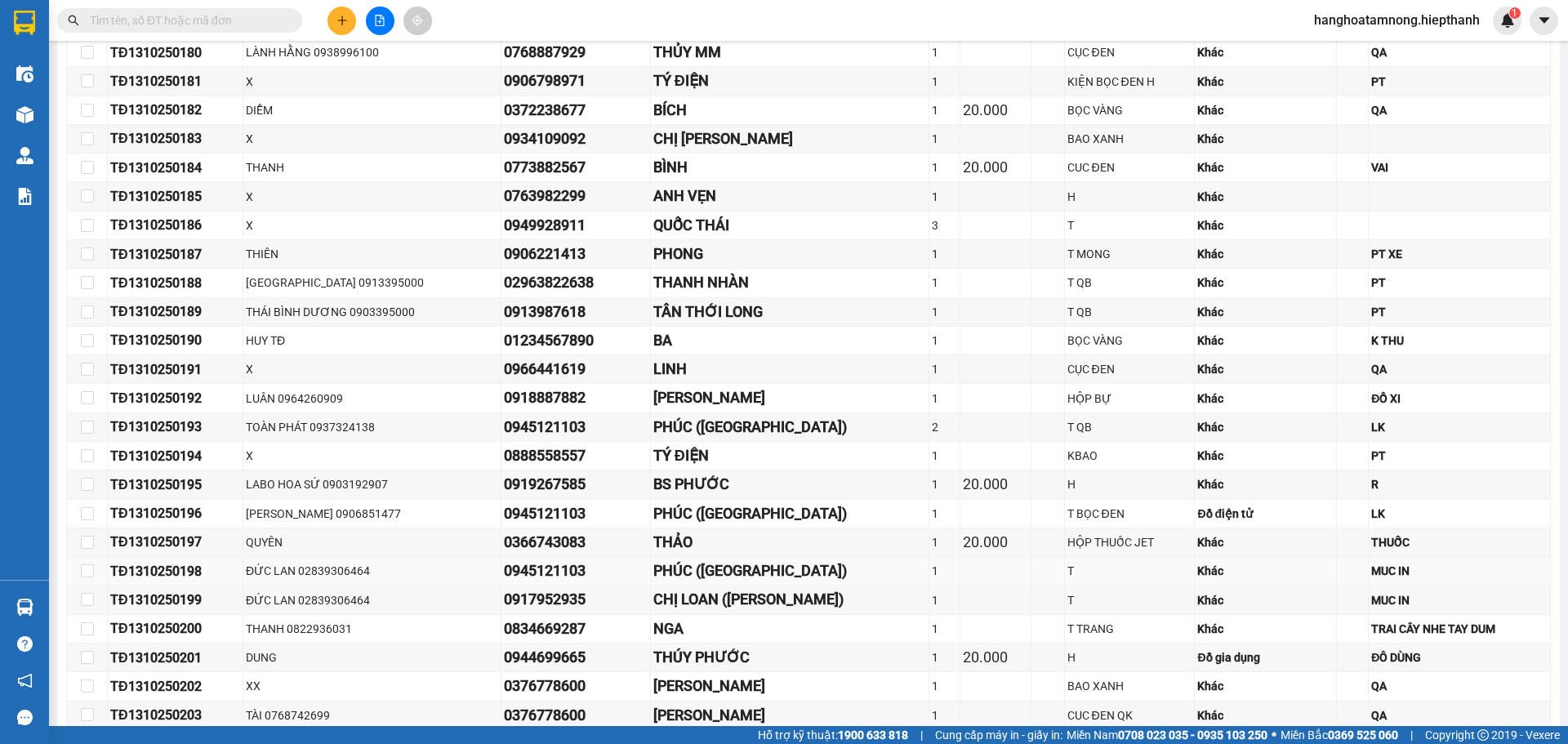
scroll to position [1051, 0]
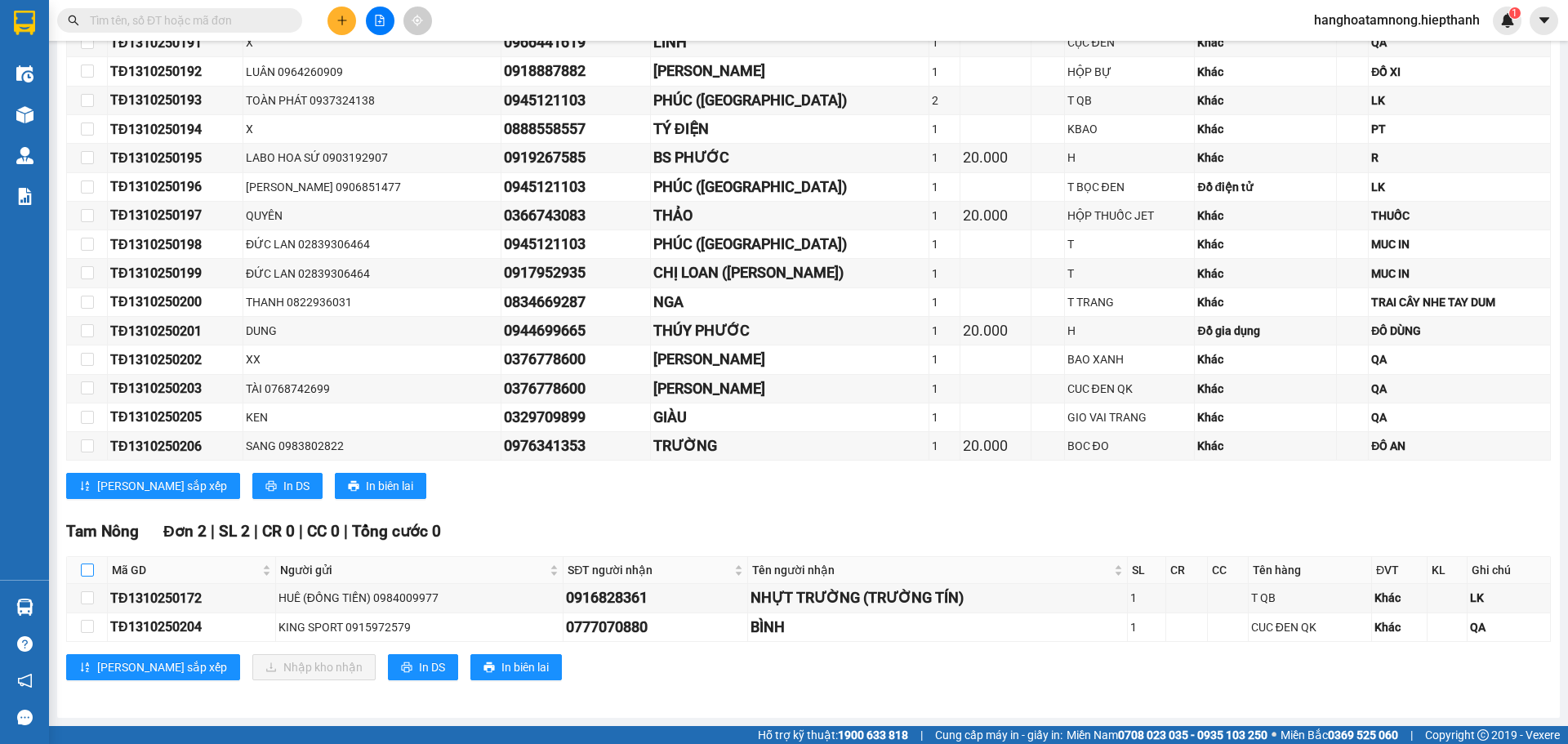
click at [90, 569] on input "checkbox" at bounding box center [87, 570] width 13 height 13
checkbox input "true"
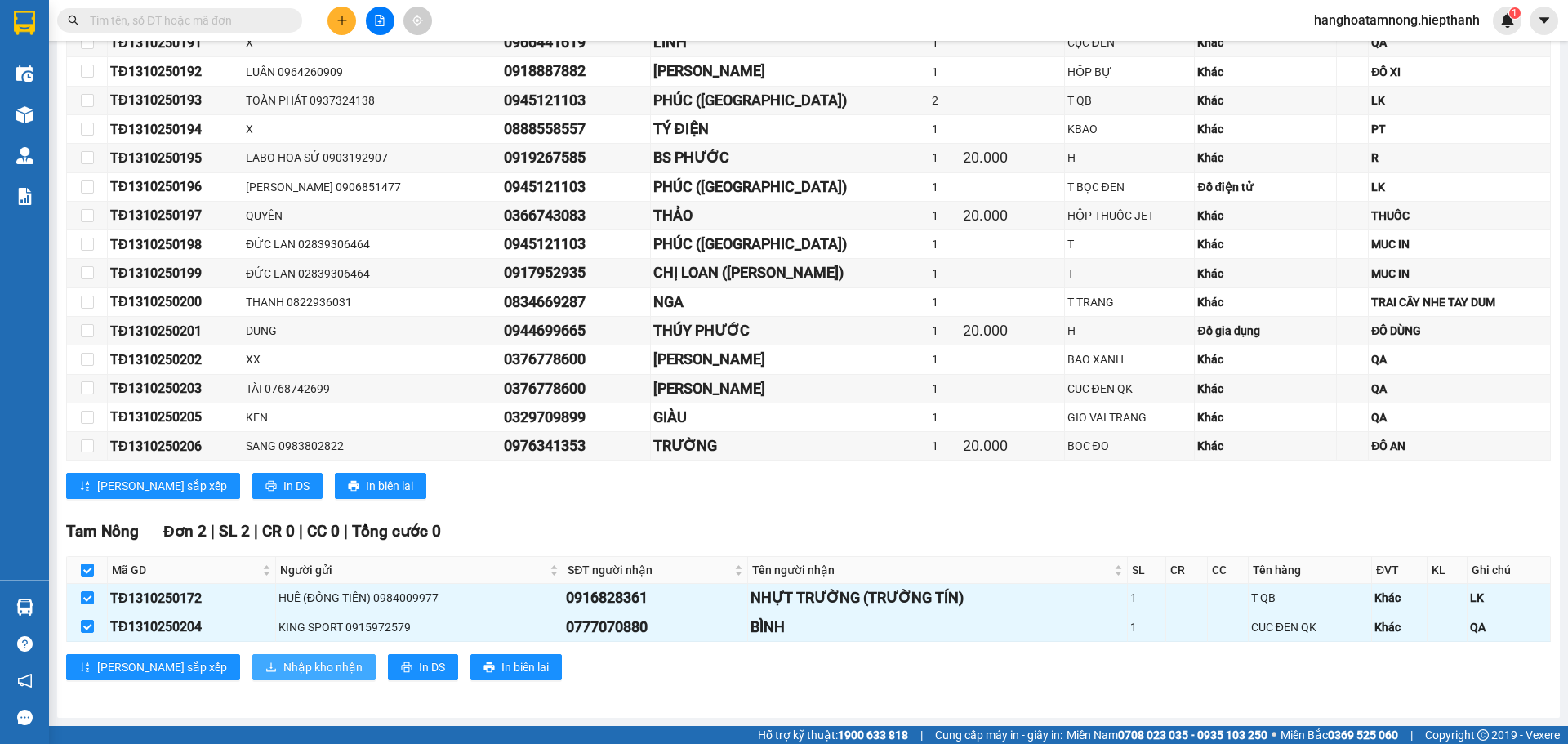
click at [283, 658] on span "Nhập kho nhận" at bounding box center [323, 667] width 79 height 18
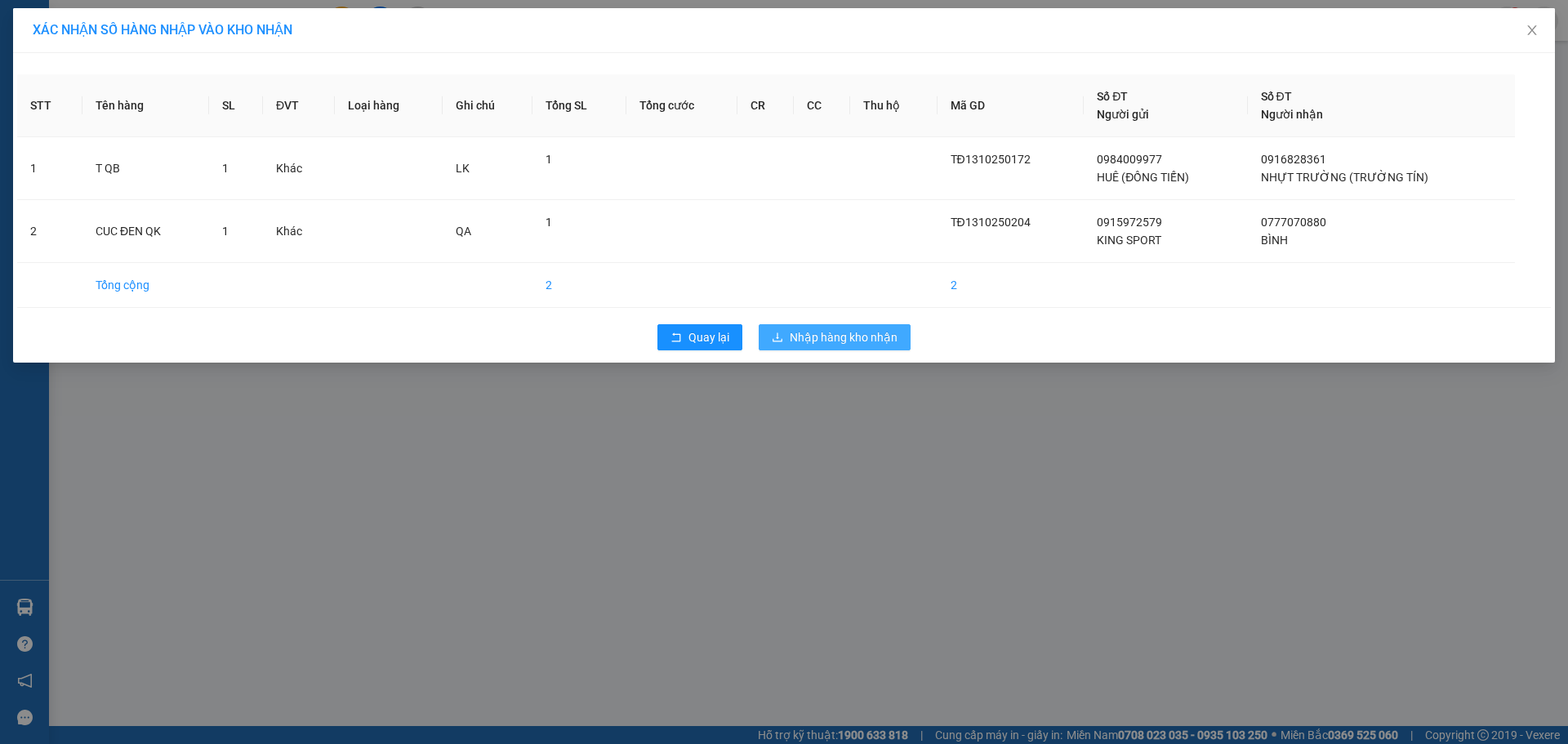
click at [799, 331] on span "Nhập hàng kho nhận" at bounding box center [843, 337] width 108 height 18
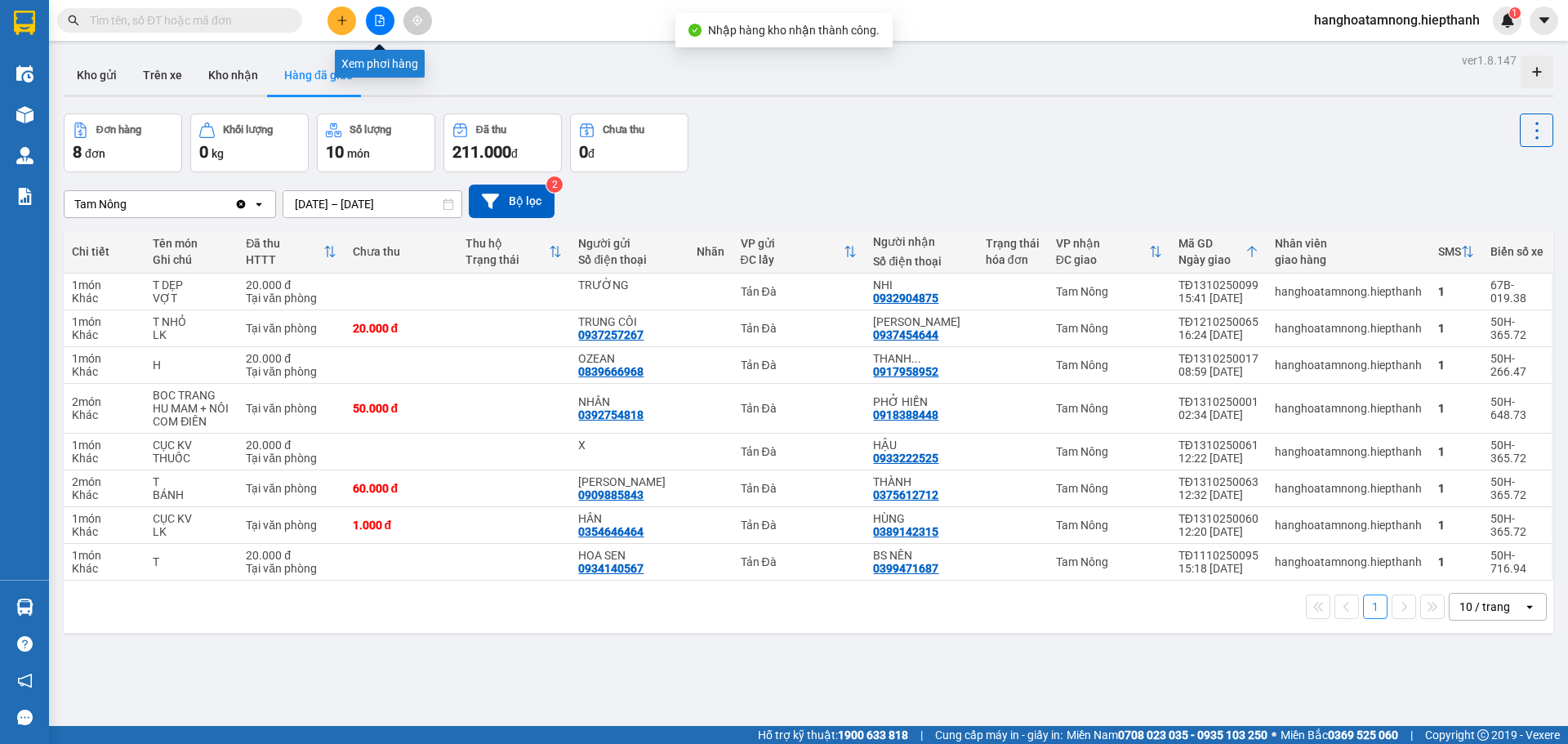
click at [382, 23] on icon "file-add" at bounding box center [380, 20] width 11 height 11
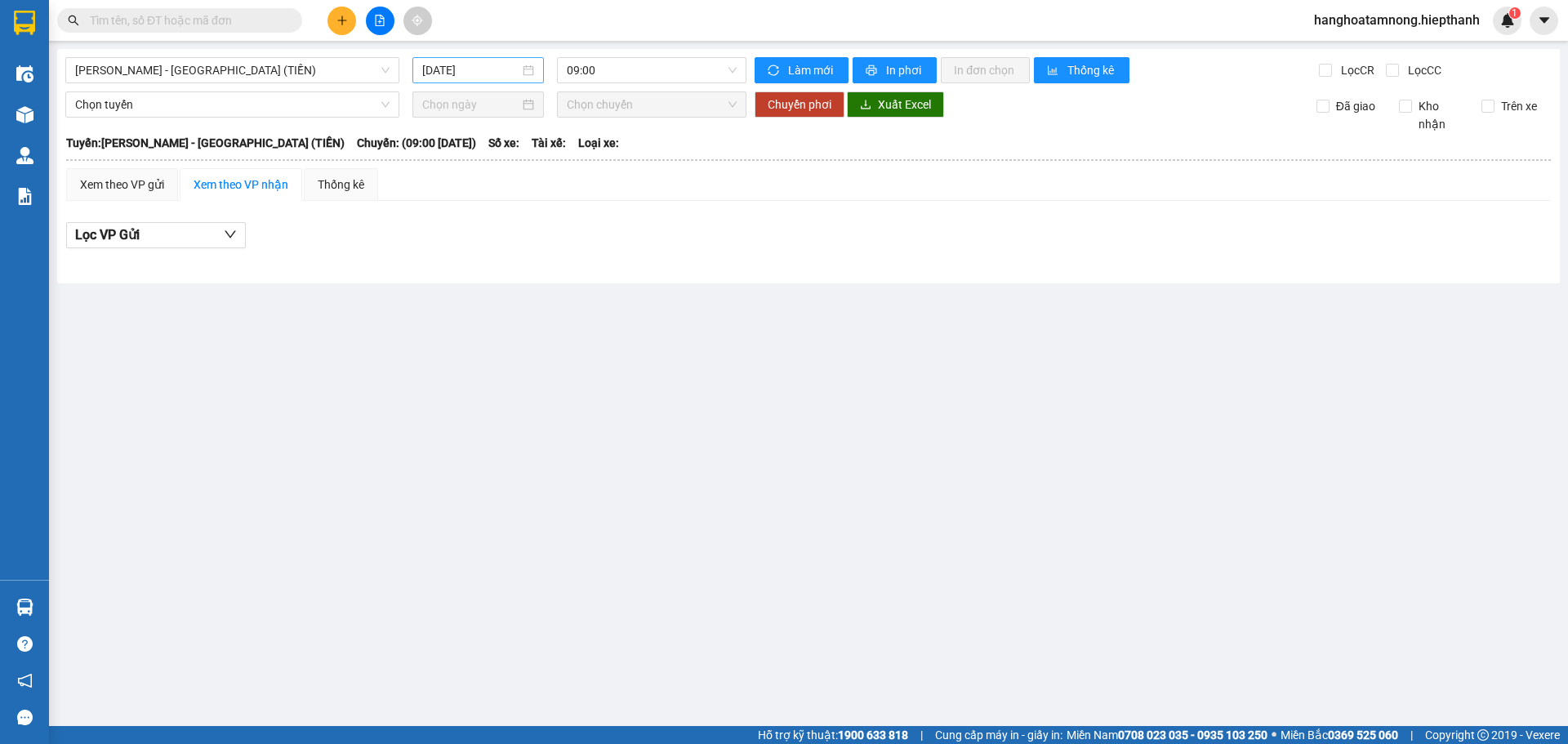
click at [527, 73] on div "14/10/2025" at bounding box center [479, 70] width 112 height 18
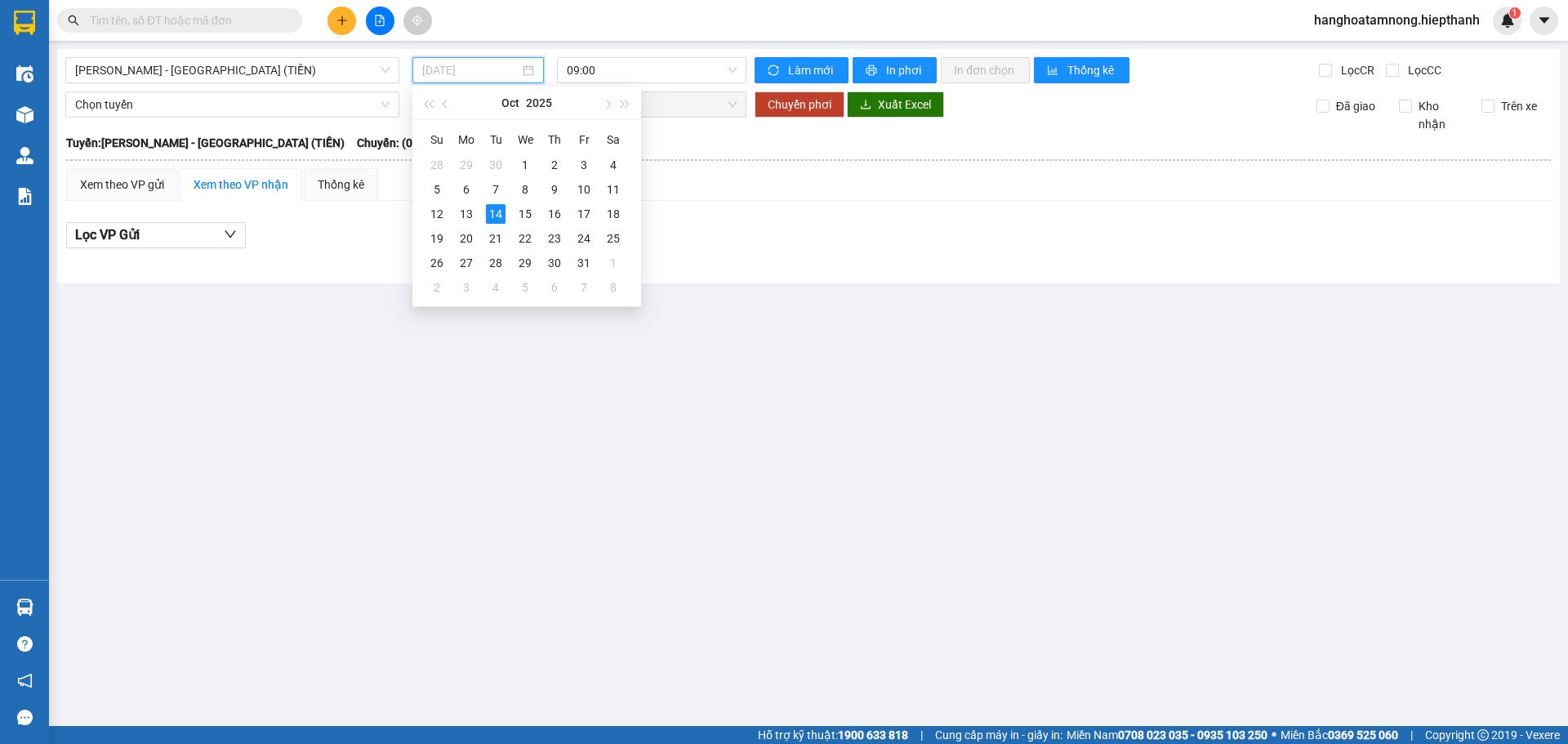
type input "14/10/2025"
click at [248, 64] on span "Hồ Chí Minh - Tân Châu (TIỀN)" at bounding box center [232, 70] width 315 height 25
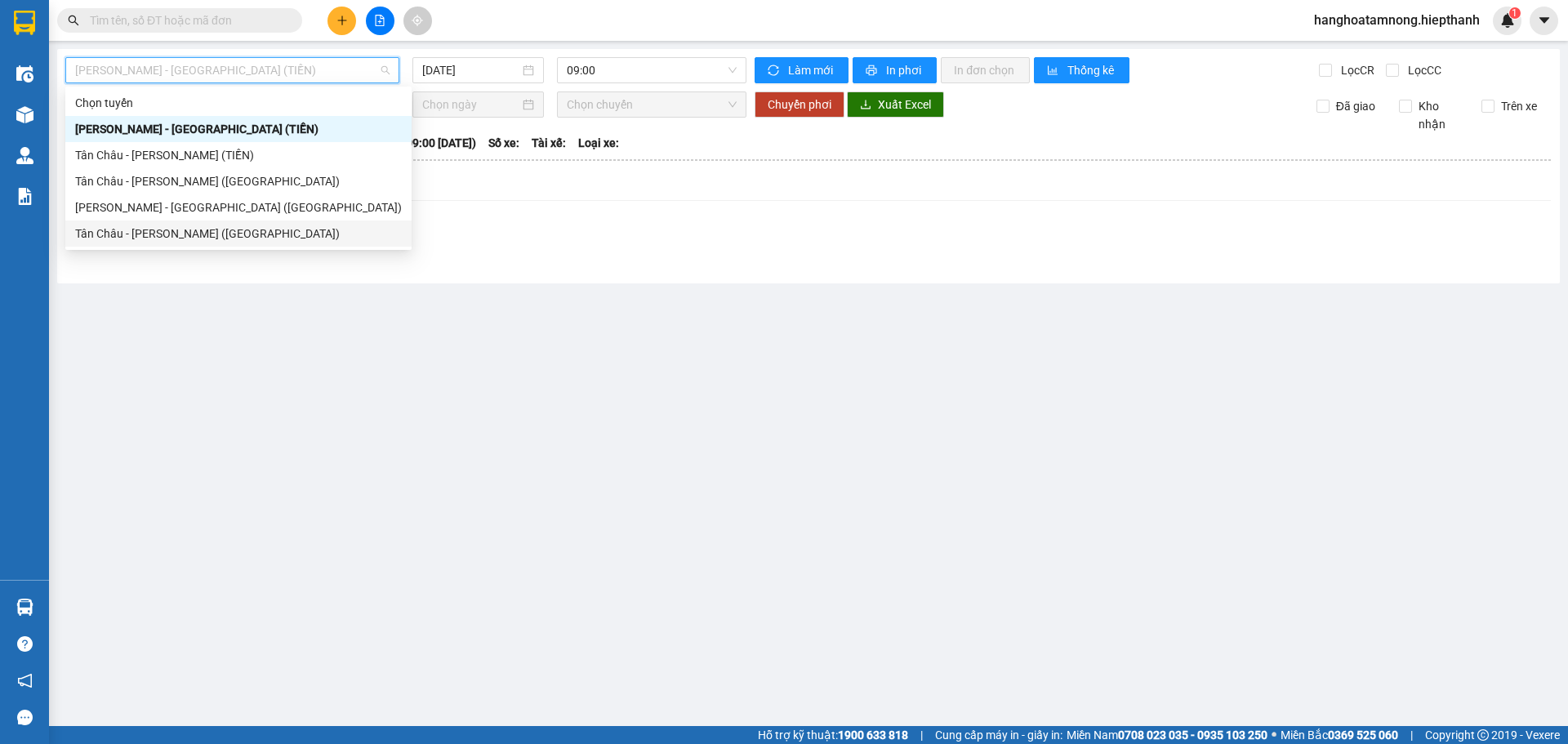
click at [138, 230] on div "Tân Châu - Hồ Chí Minh (Giường)" at bounding box center [238, 233] width 327 height 18
type input "14/10/2025"
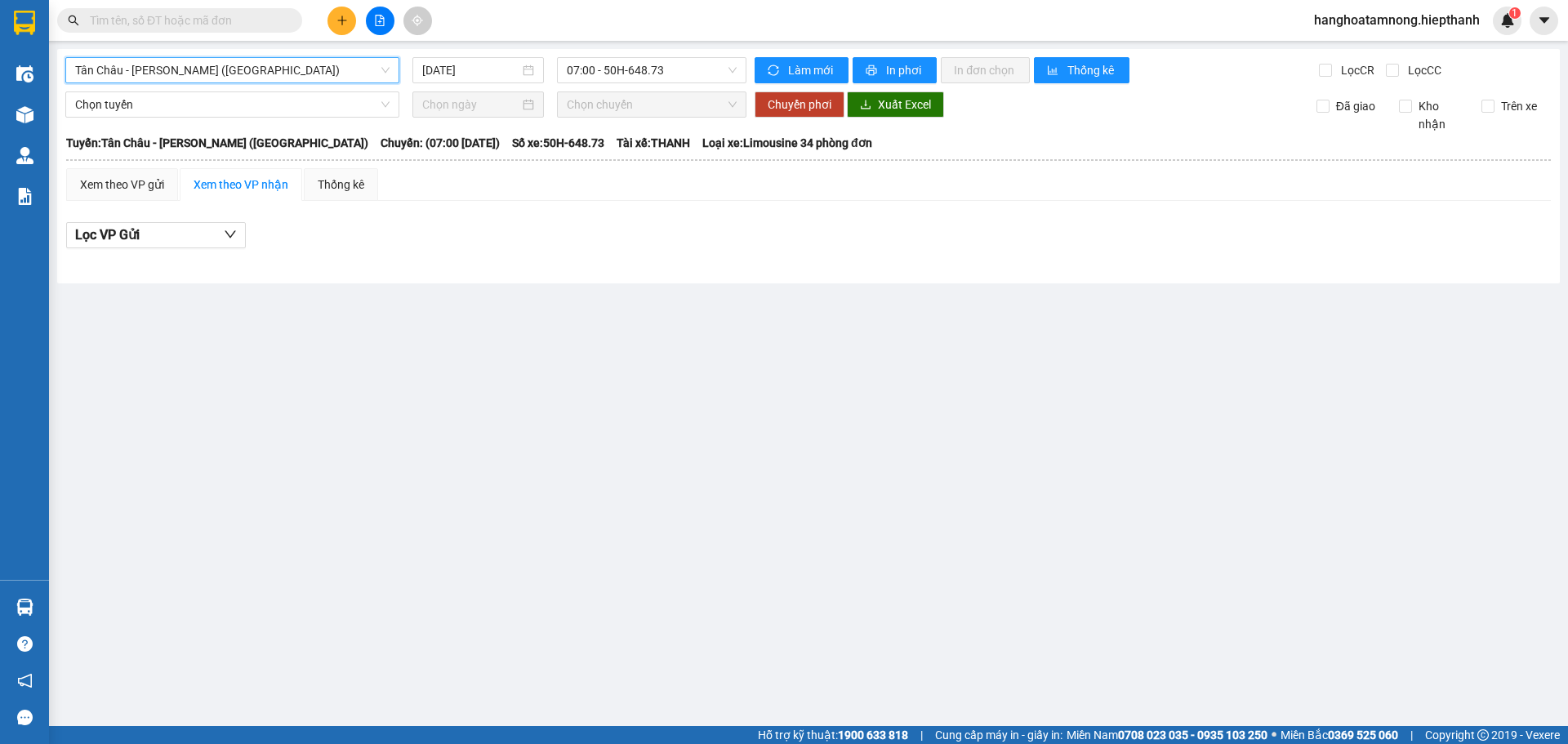
click at [263, 79] on span "Tân Châu - Hồ Chí Minh (Giường)" at bounding box center [232, 70] width 315 height 25
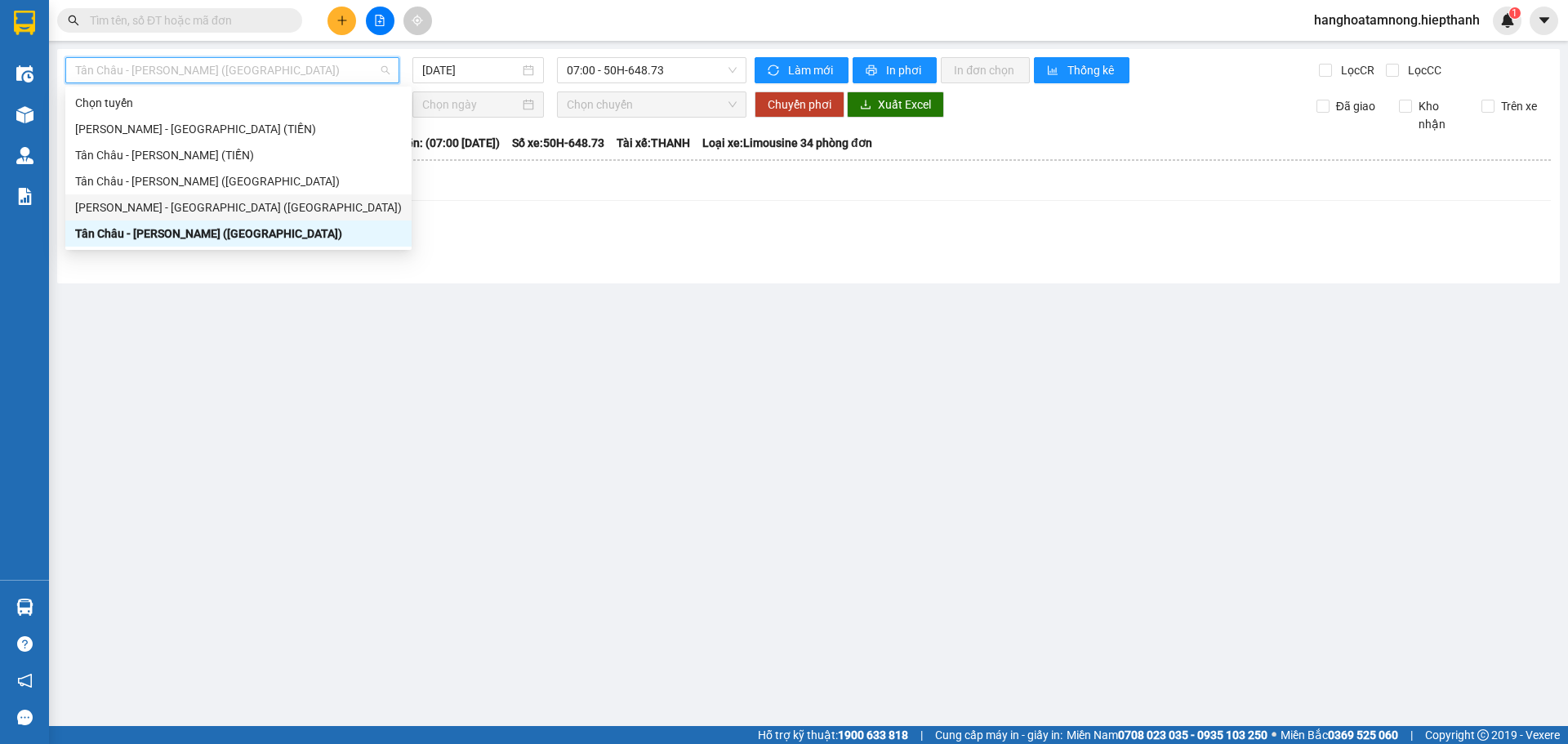
click at [190, 209] on div "Hồ Chí Minh - Tân Châu (Giường)" at bounding box center [238, 207] width 327 height 18
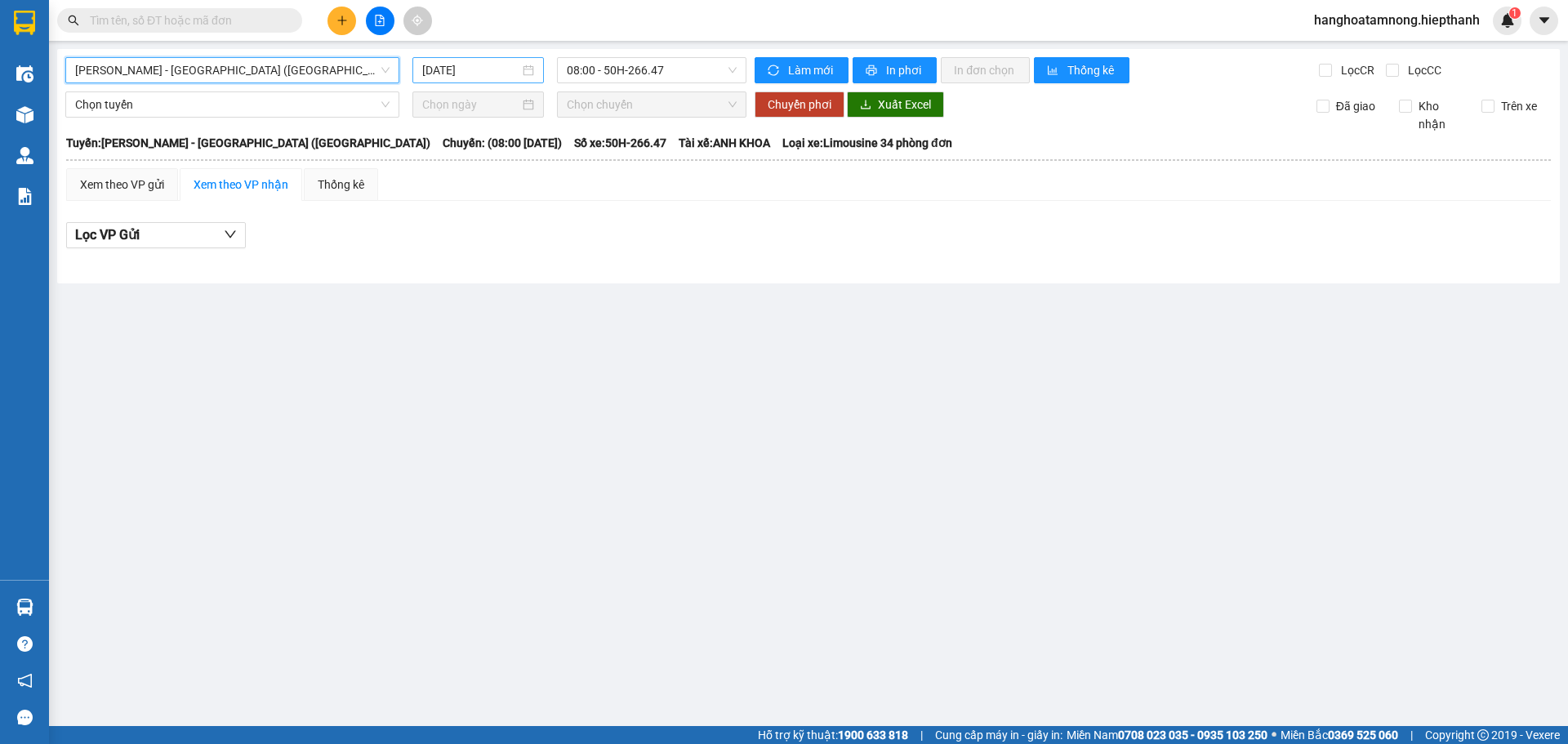
click at [513, 70] on input "14/10/2025" at bounding box center [471, 70] width 97 height 18
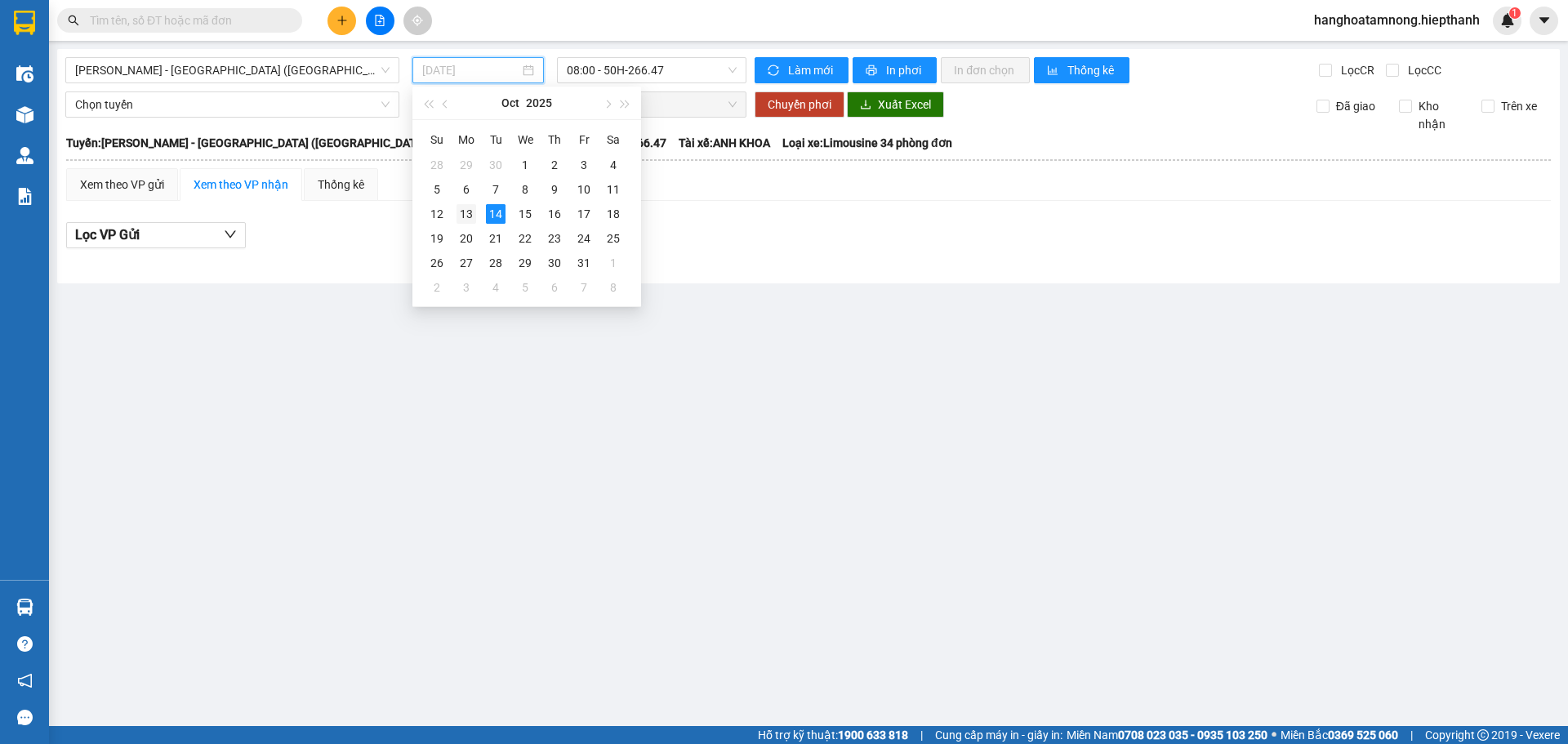
click at [466, 211] on div "13" at bounding box center [466, 214] width 19 height 19
type input "13/10/2025"
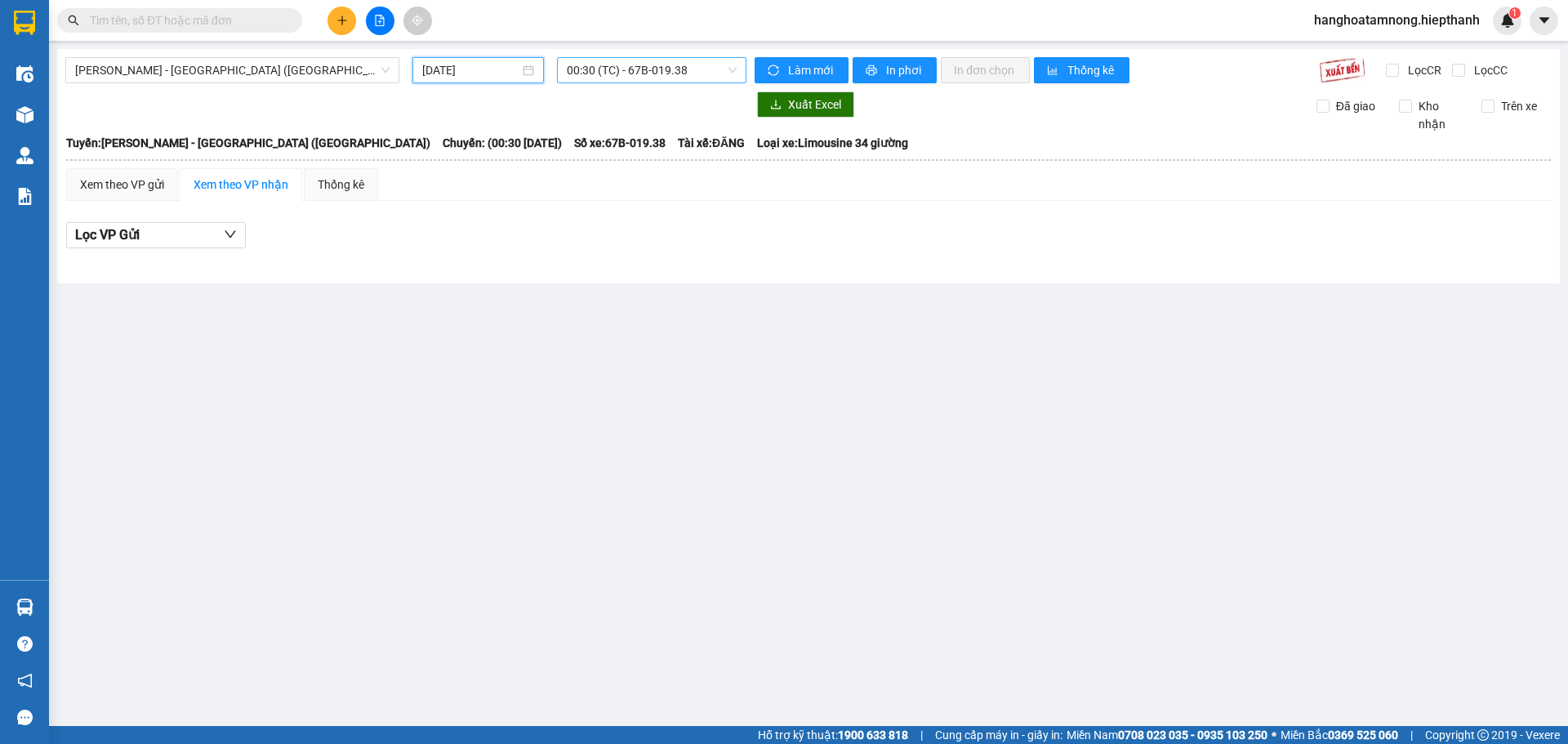
click at [607, 71] on span "00:30 (TC) - 67B-019.38" at bounding box center [652, 70] width 170 height 25
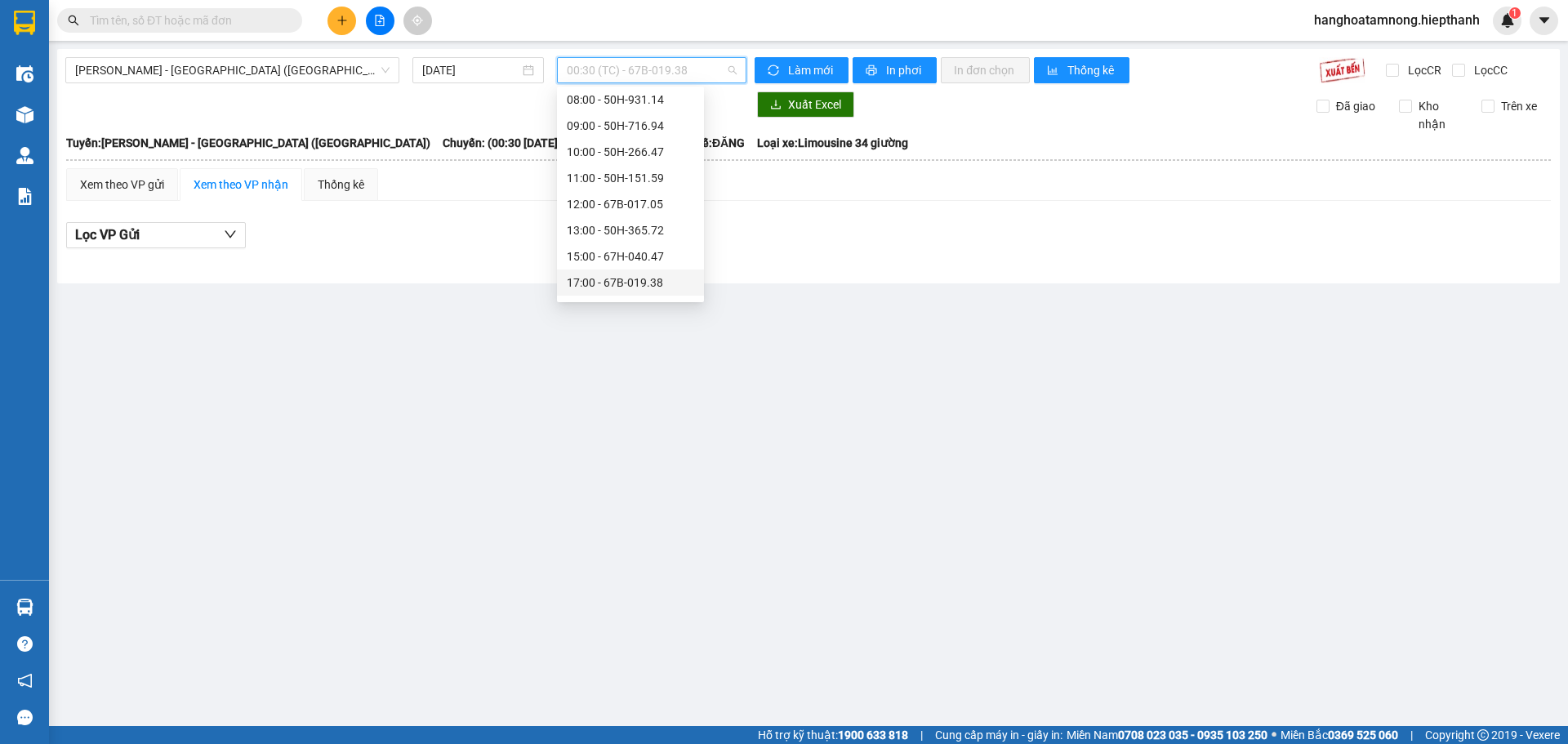
scroll to position [157, 0]
click at [588, 210] on div "17:00 - 67B-019.38" at bounding box center [630, 207] width 127 height 18
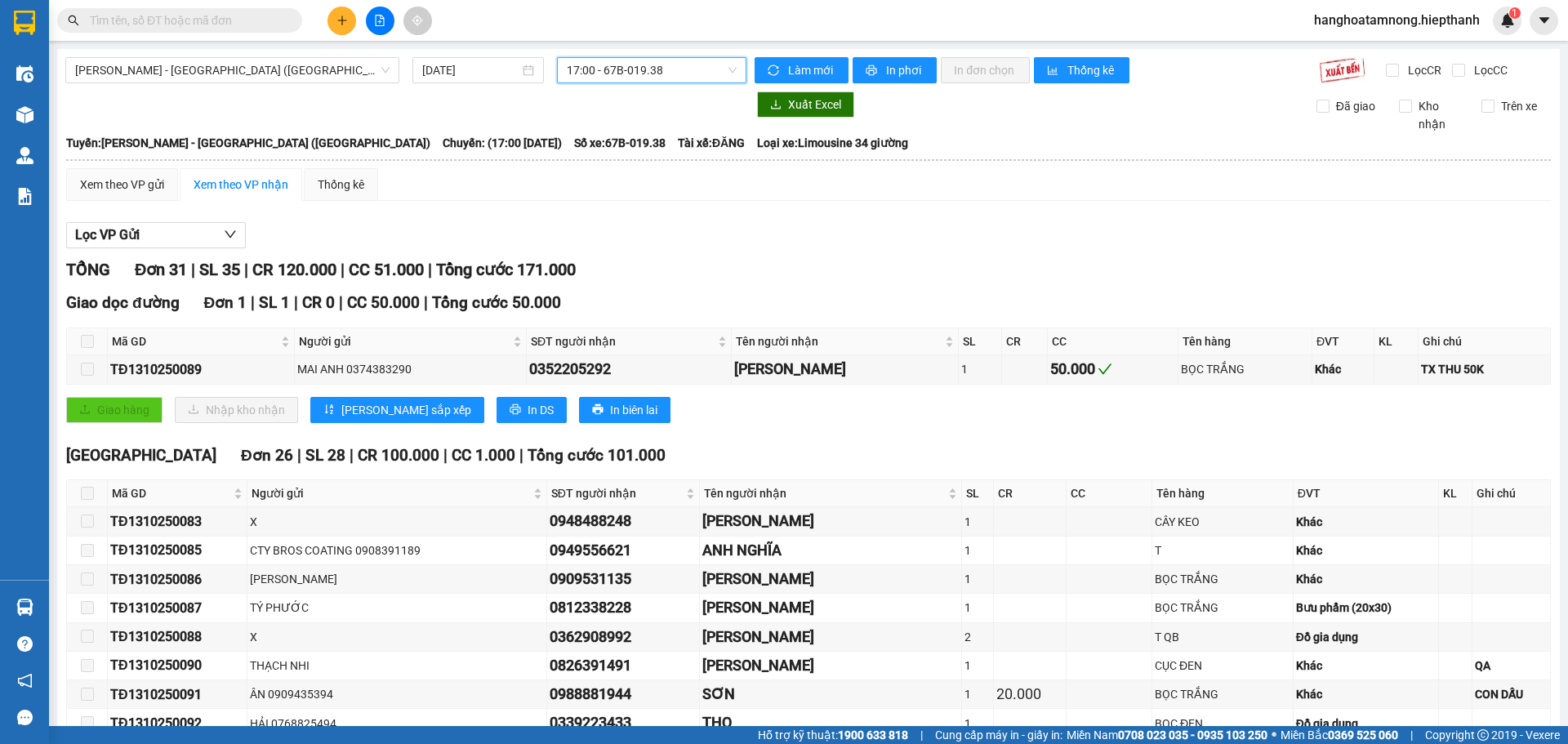
click at [657, 75] on span "17:00 - 67B-019.38" at bounding box center [652, 70] width 170 height 25
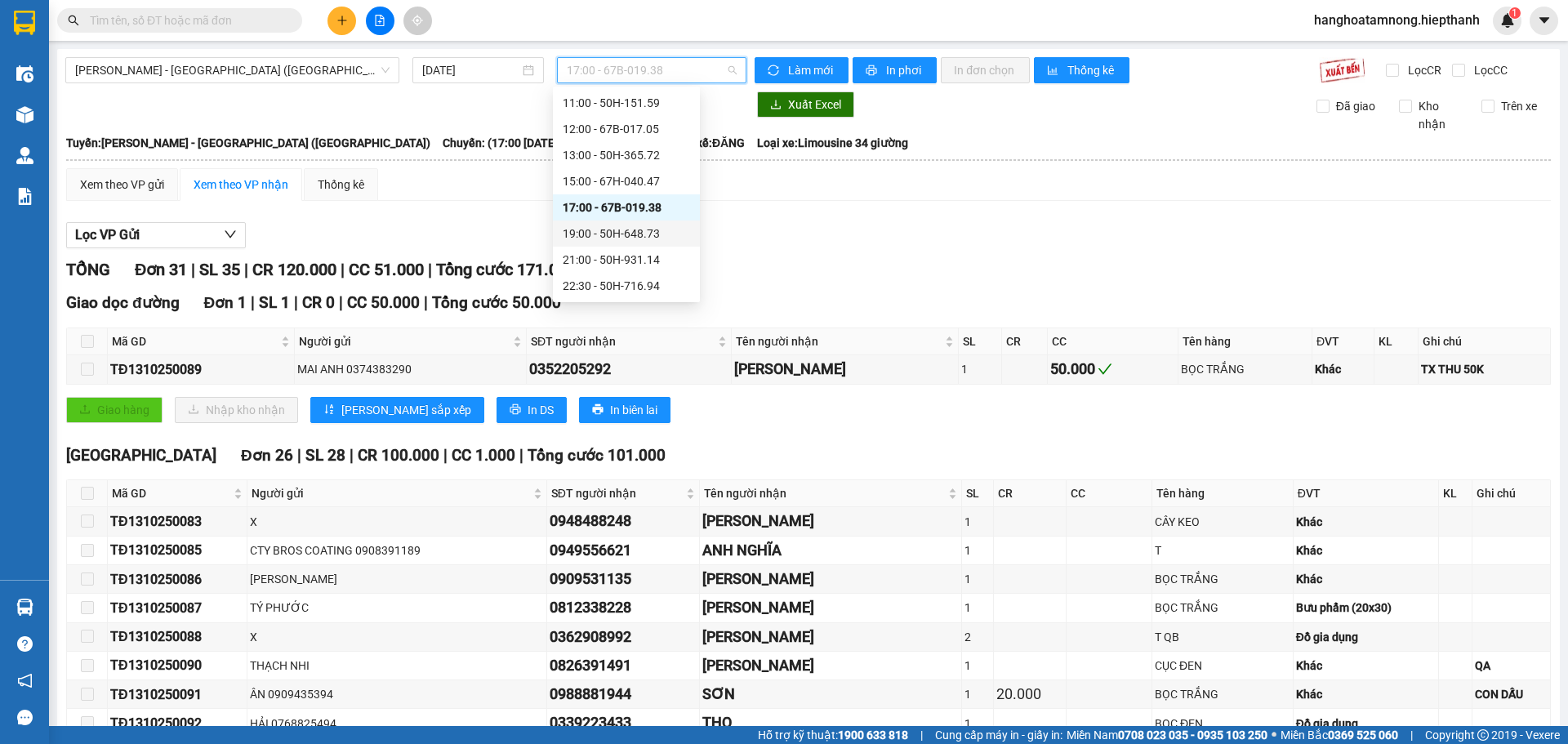
click at [585, 235] on div "19:00 - 50H-648.73" at bounding box center [626, 233] width 127 height 18
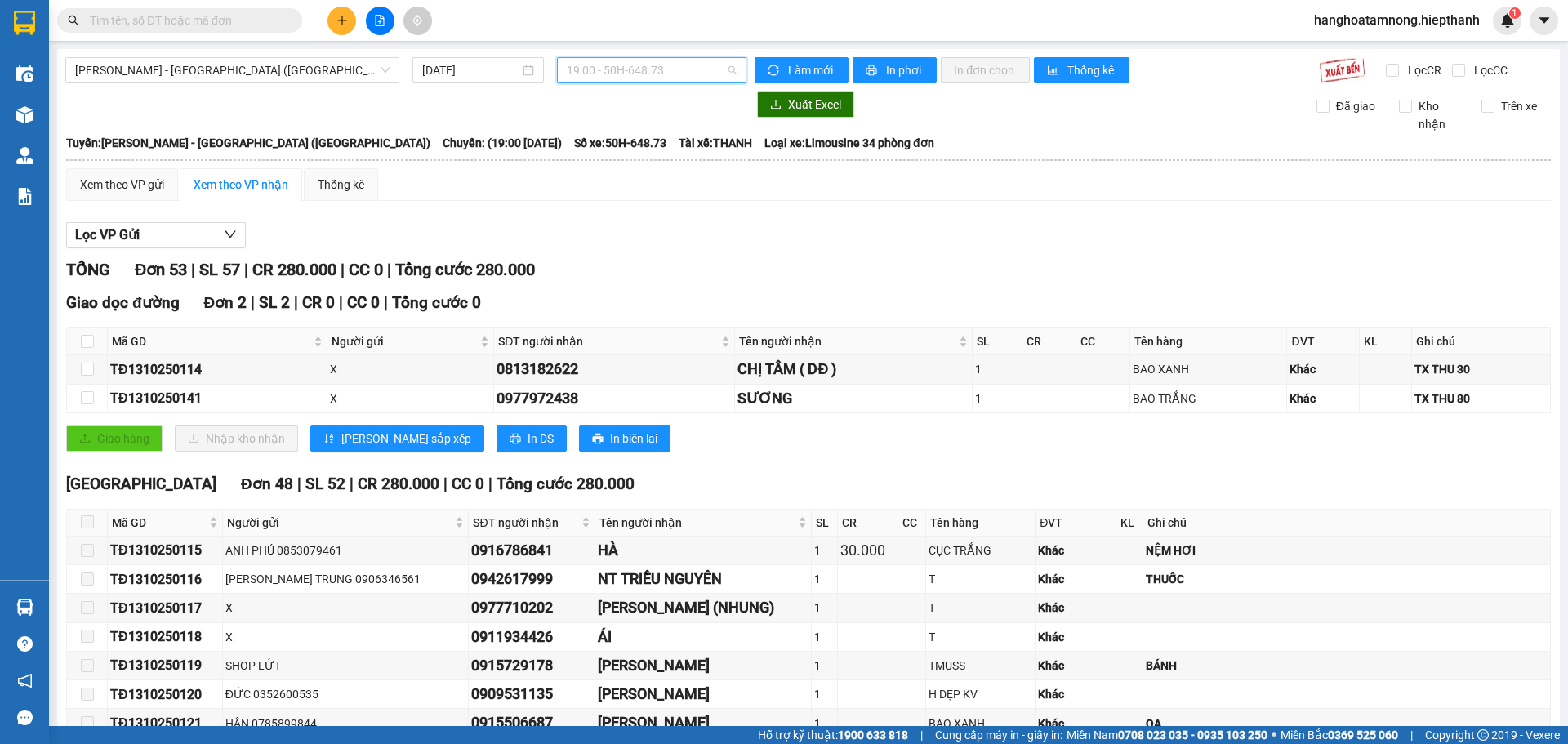
click at [635, 63] on span "19:00 - 50H-648.73" at bounding box center [652, 70] width 170 height 25
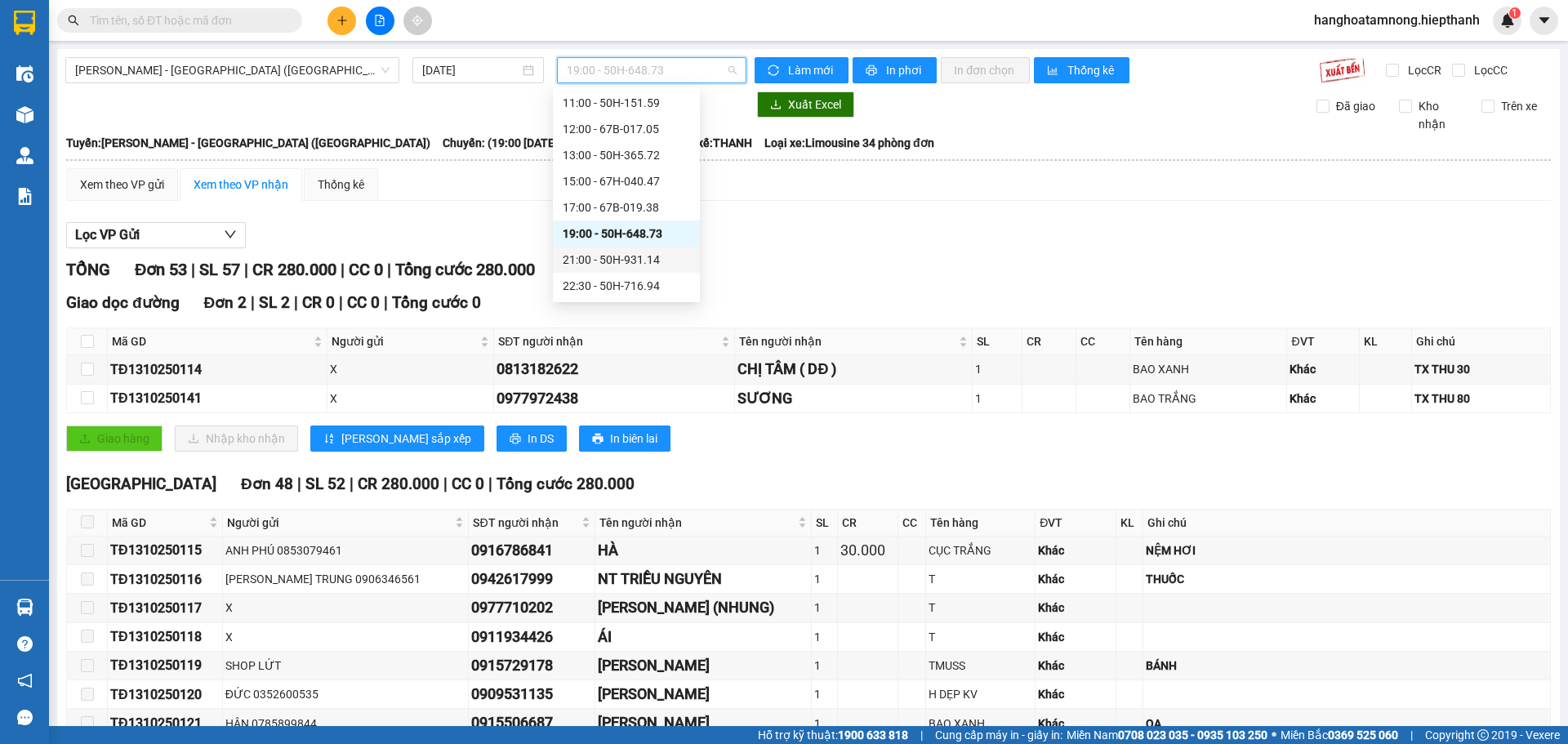
click at [617, 258] on div "21:00 - 50H-931.14" at bounding box center [626, 259] width 127 height 18
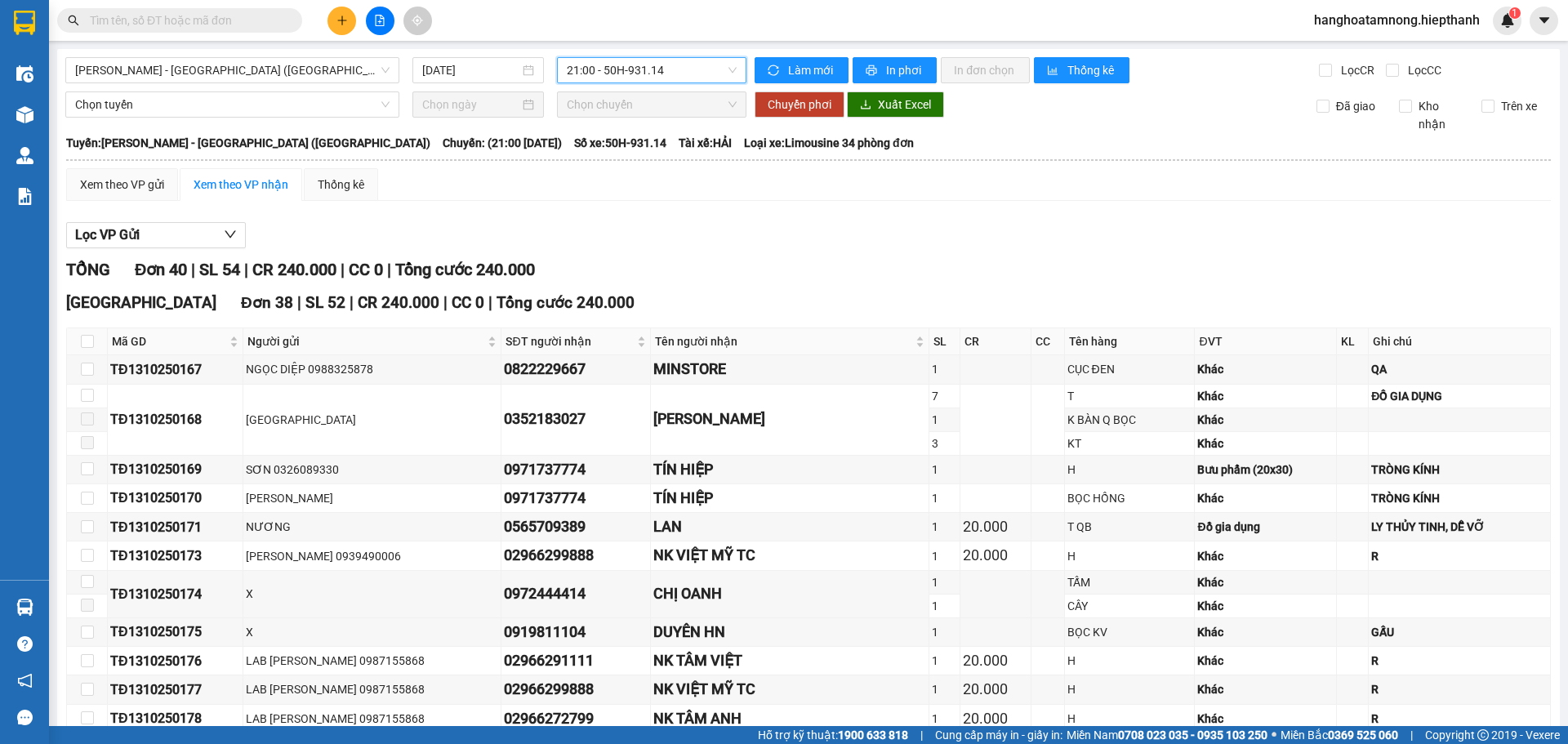
click at [623, 66] on span "21:00 - 50H-931.14" at bounding box center [652, 70] width 170 height 25
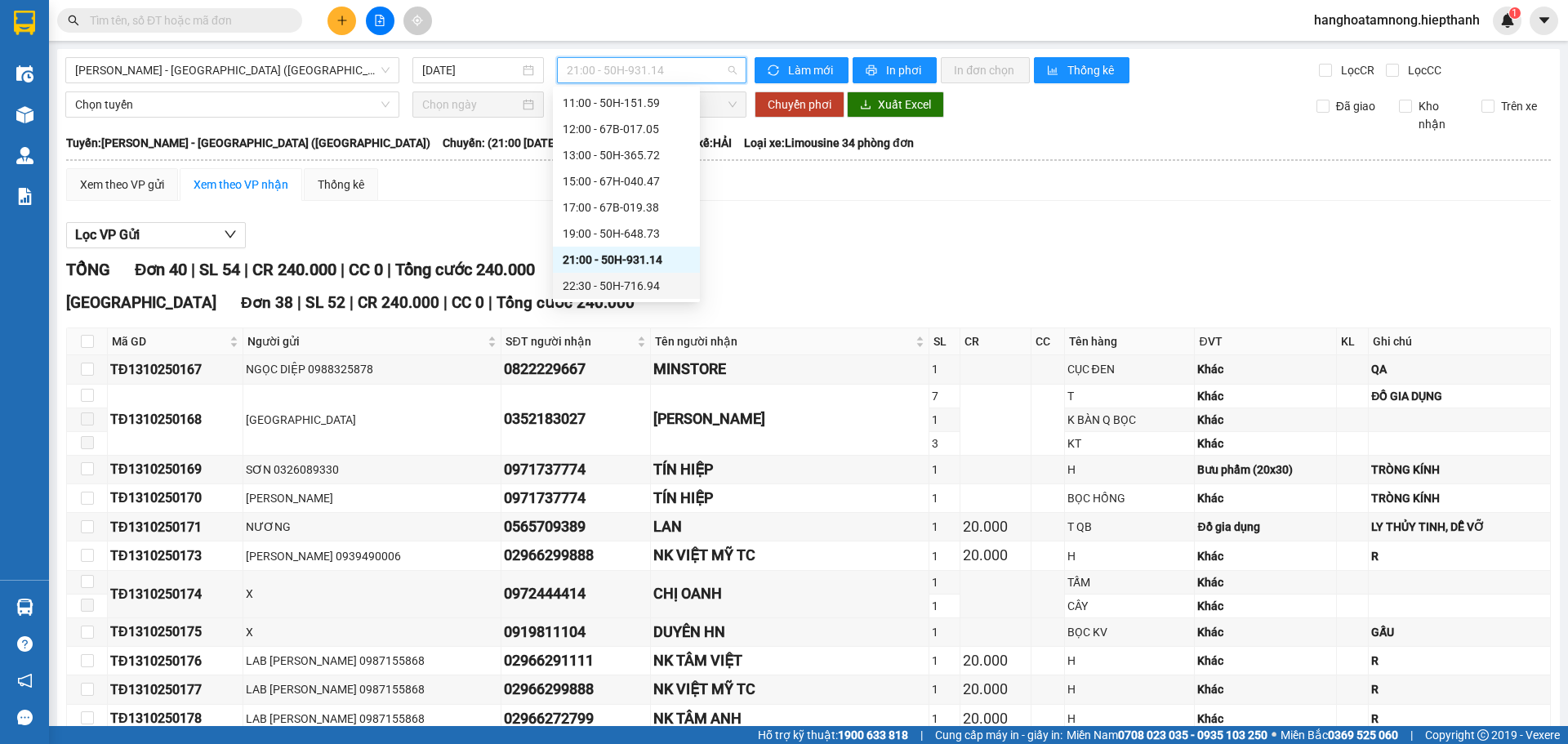
click at [611, 282] on div "22:30 - 50H-716.94" at bounding box center [626, 286] width 127 height 18
